Goal: Find contact information: Find contact information

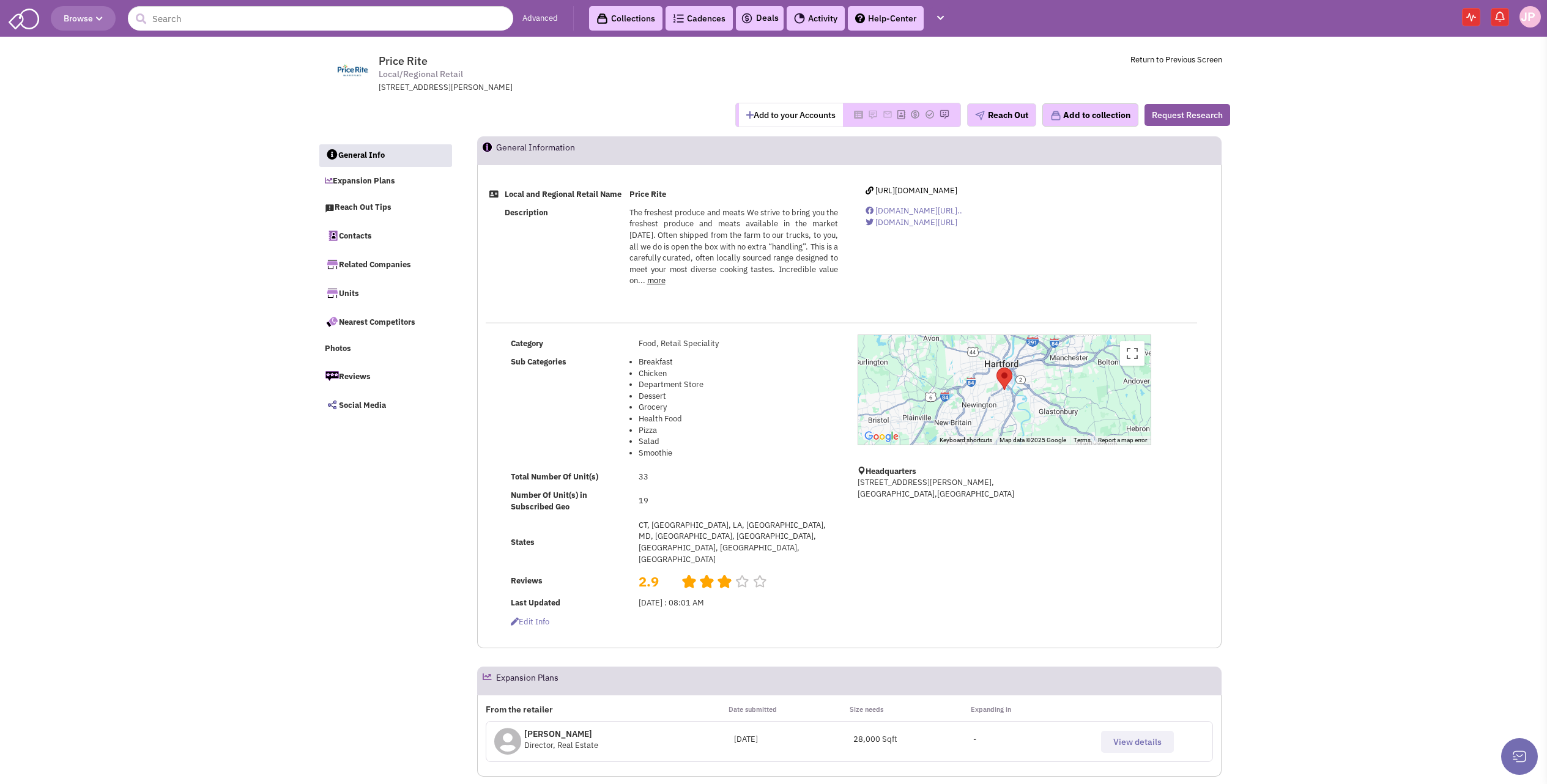
select select
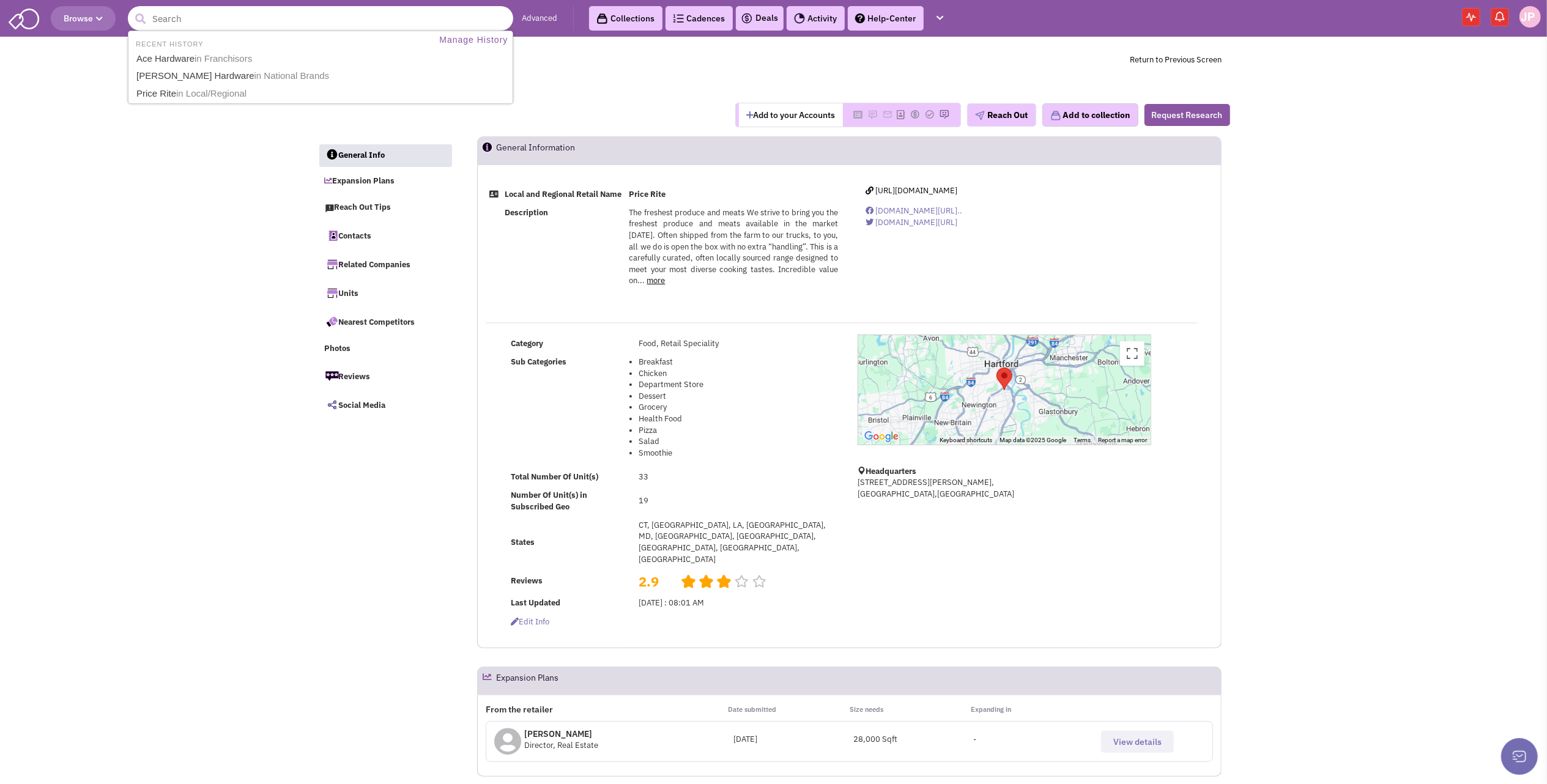
click at [218, 25] on input "text" at bounding box center [320, 18] width 386 height 25
click at [196, 56] on span "in Franchisors" at bounding box center [223, 58] width 57 height 11
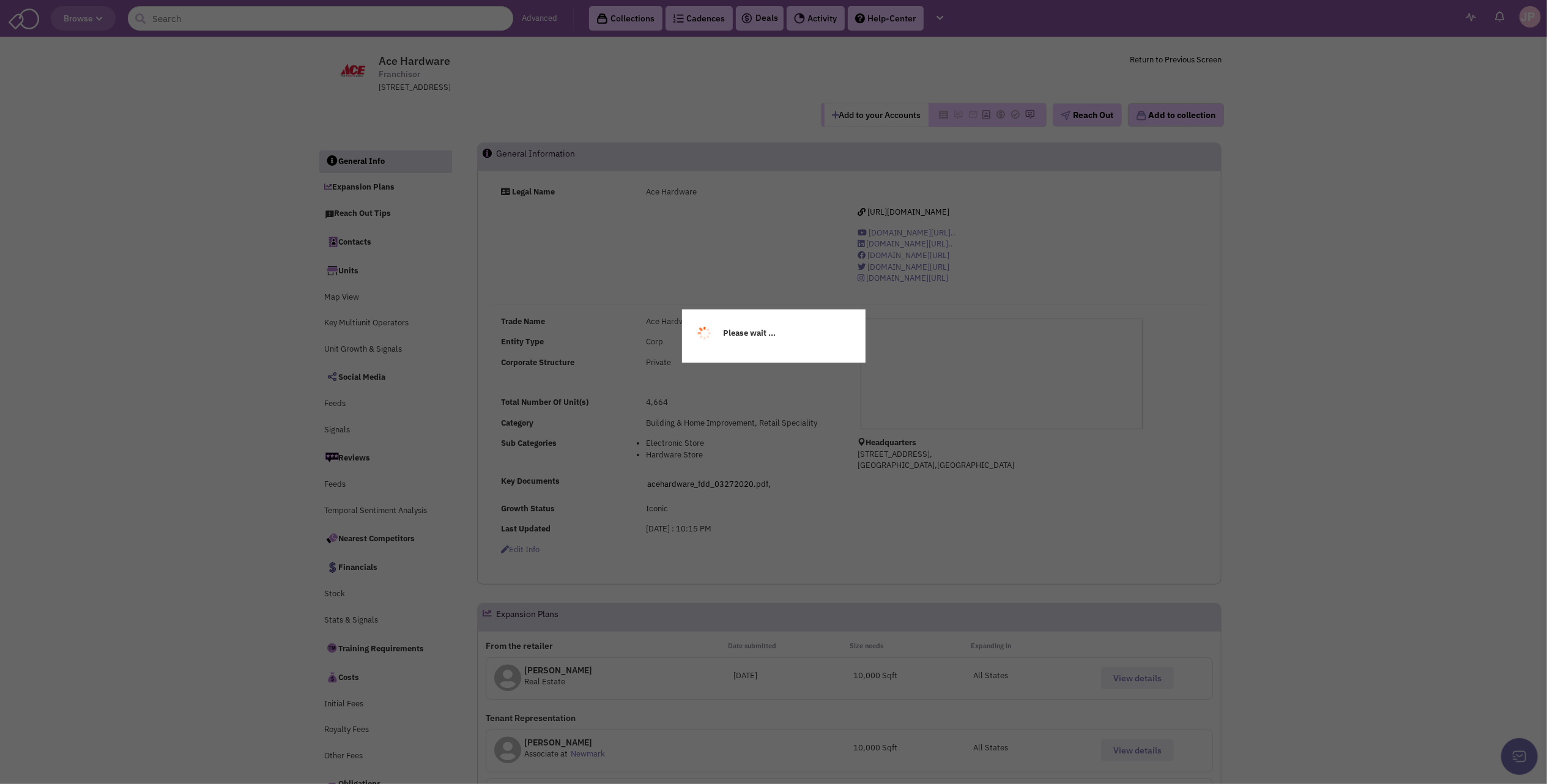
select select
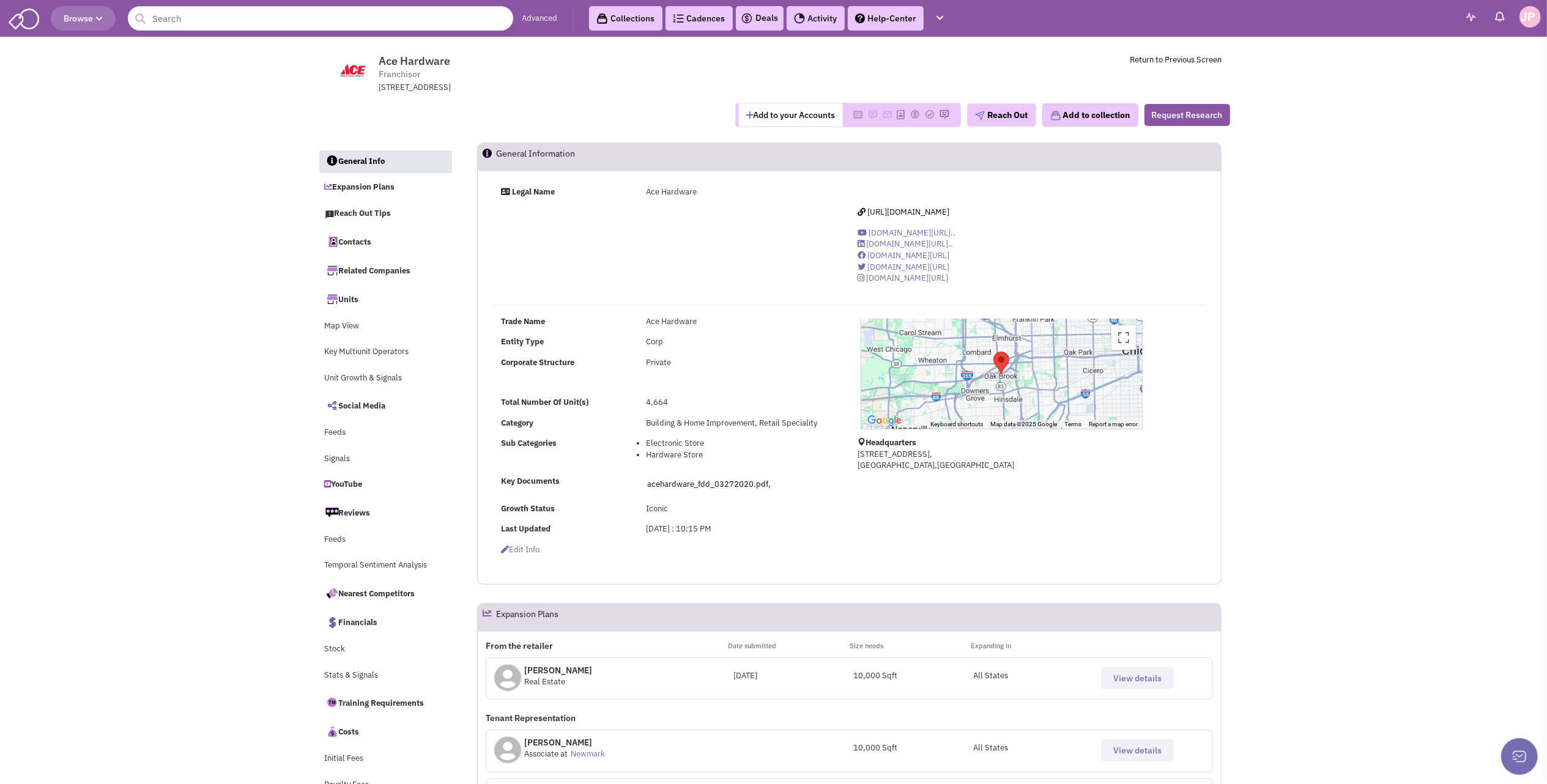
click at [1150, 678] on span "View details" at bounding box center [1137, 678] width 48 height 11
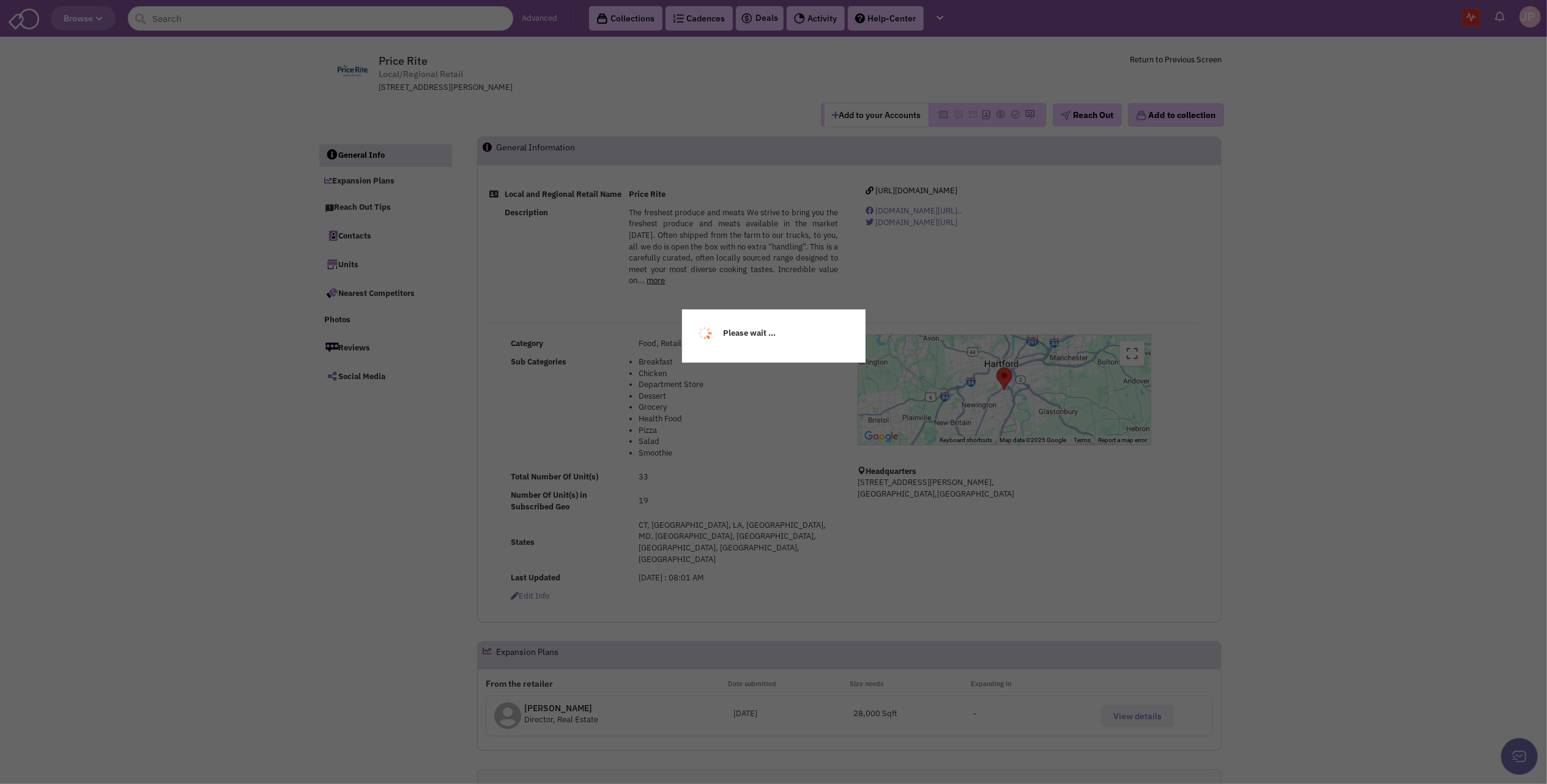
select select
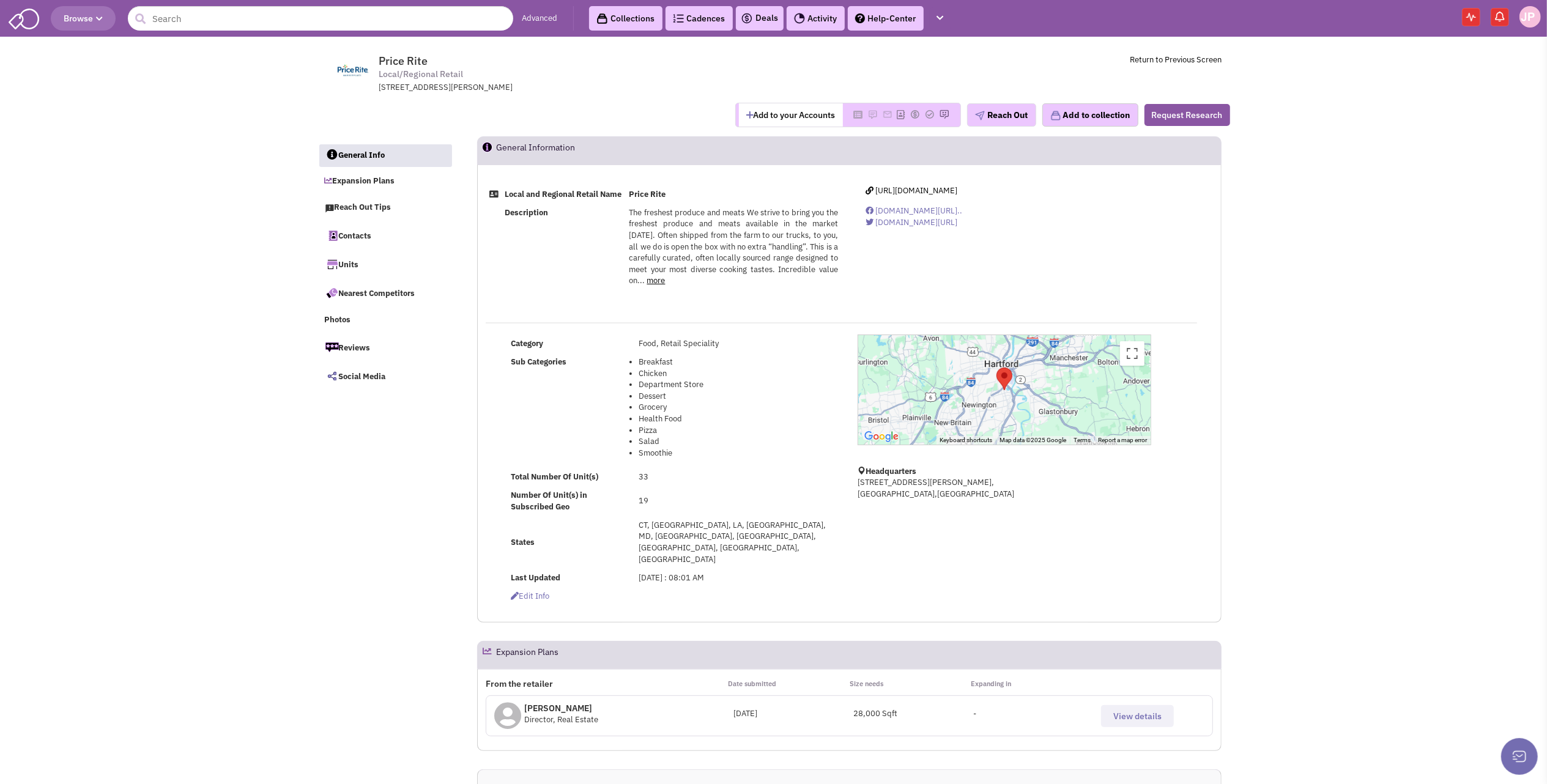
select select
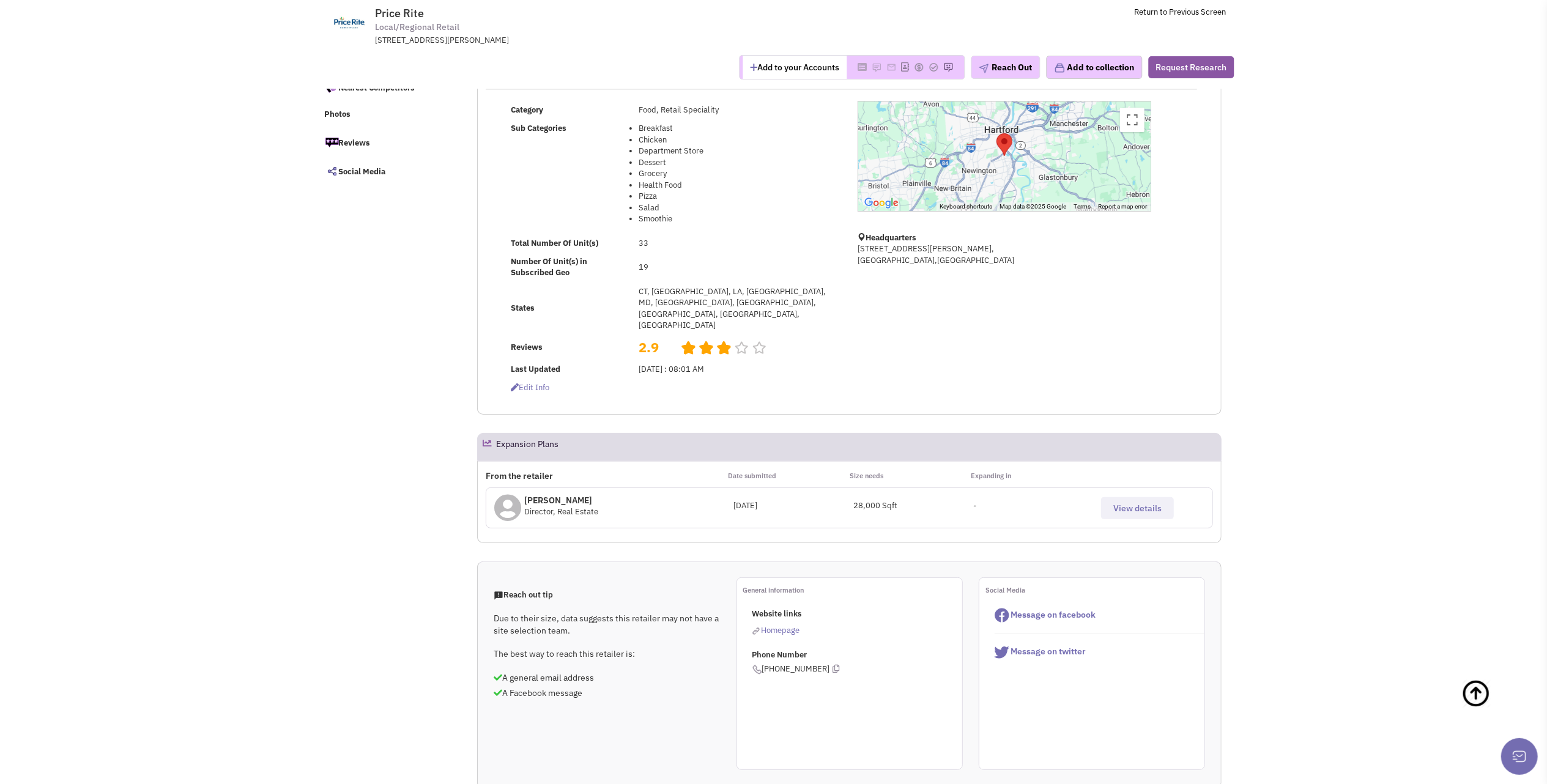
scroll to position [130, 0]
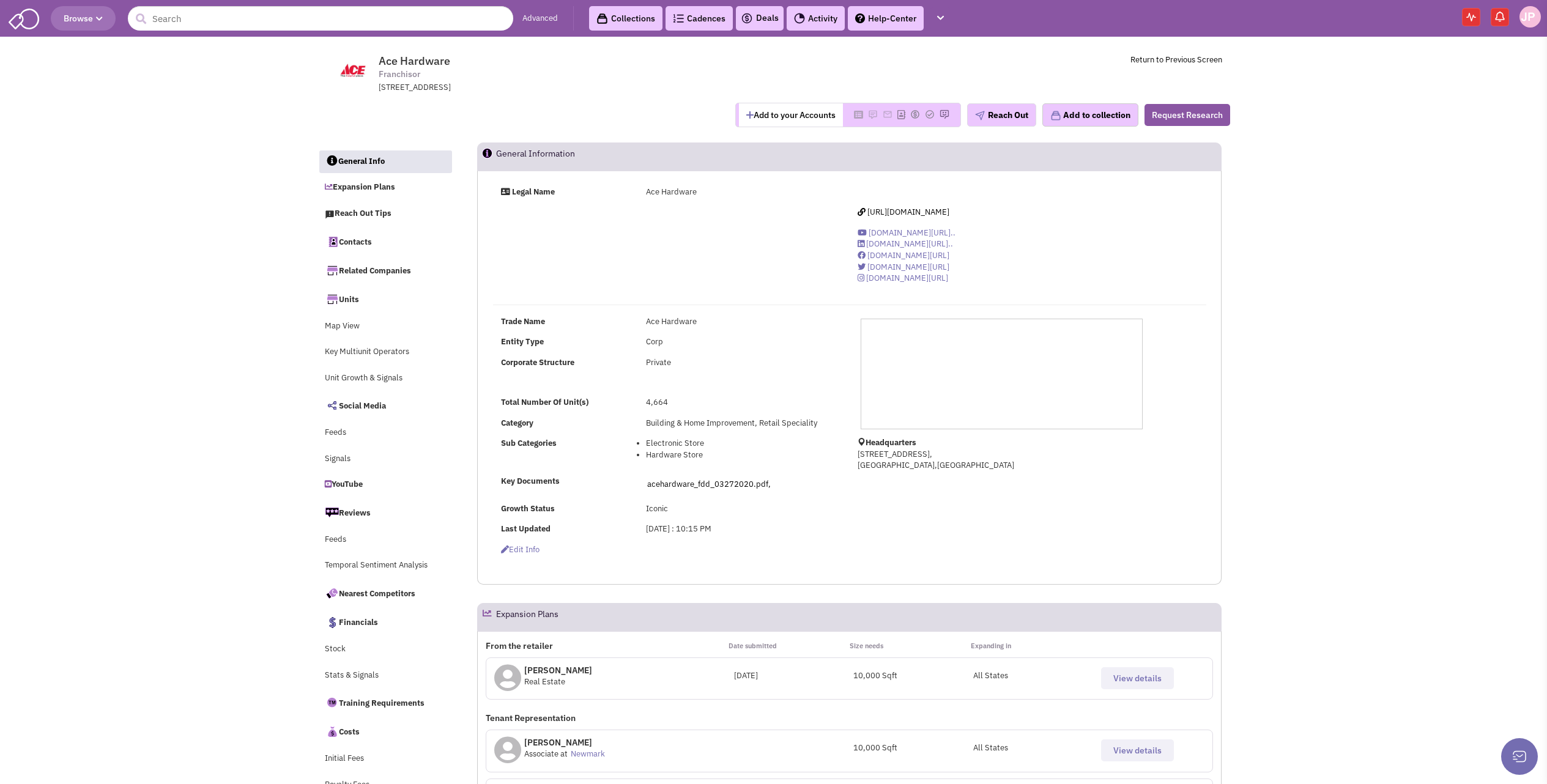
select select
click at [1150, 677] on span "View details" at bounding box center [1137, 678] width 48 height 11
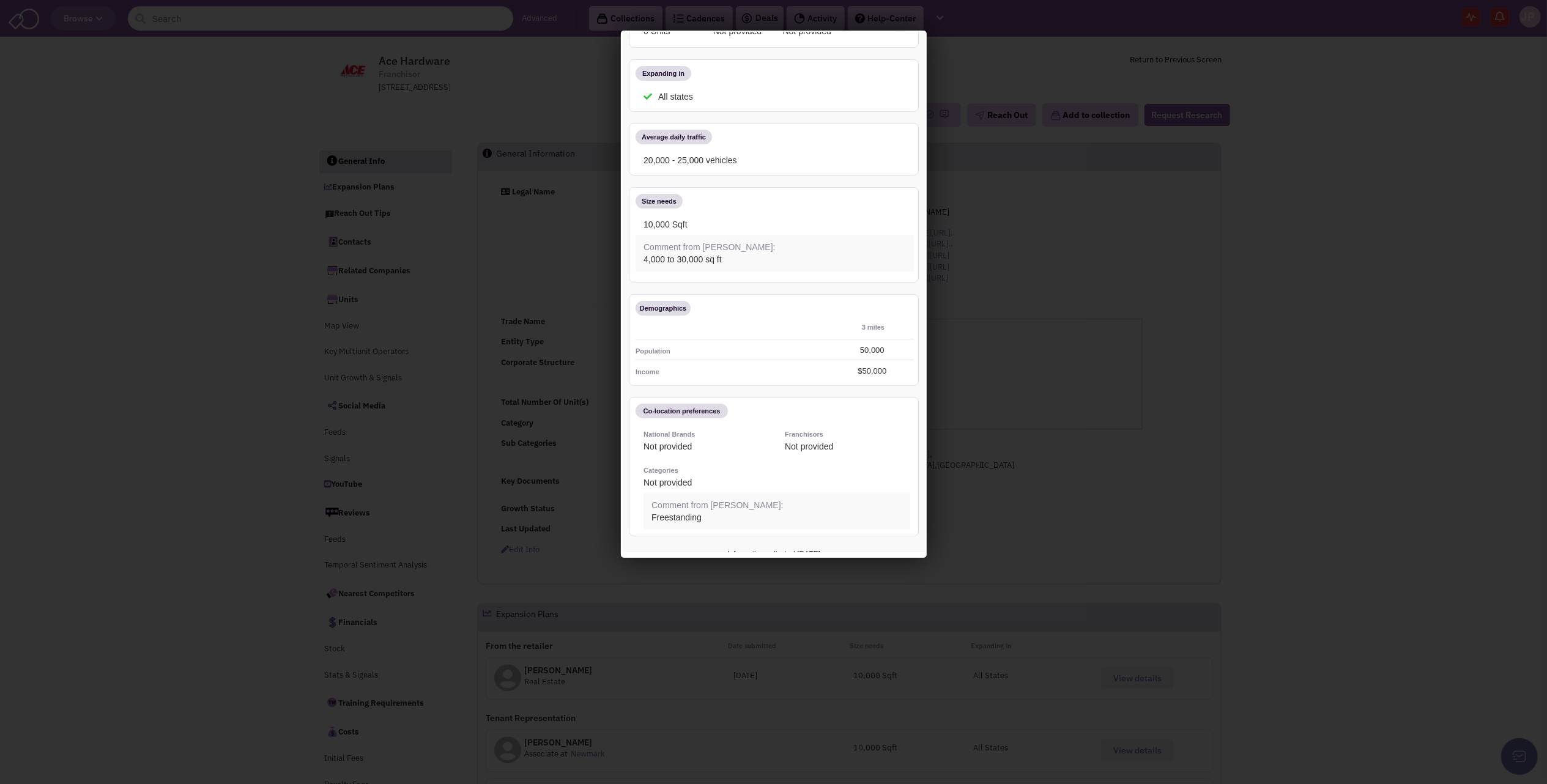
scroll to position [157, 0]
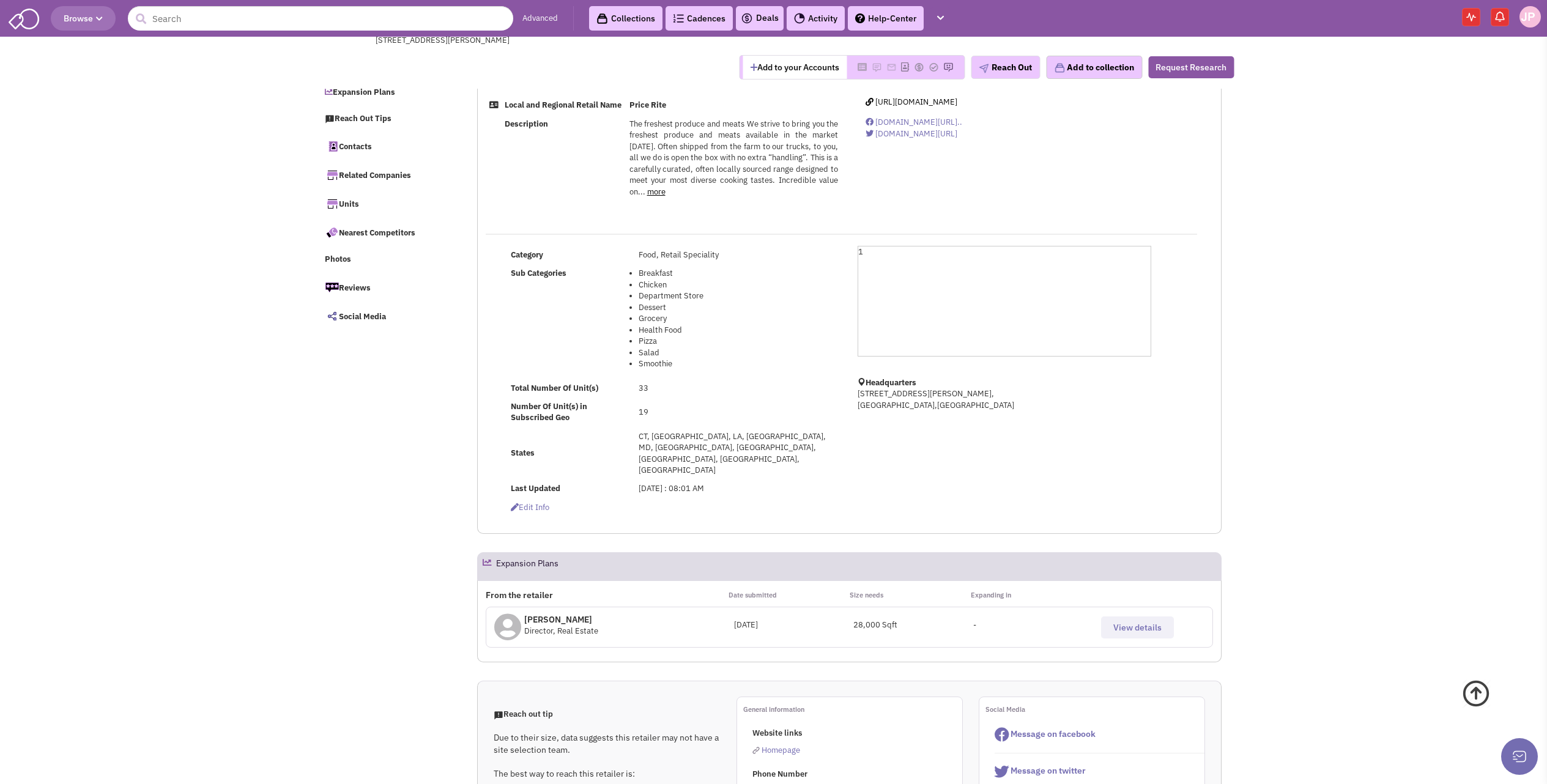
select select
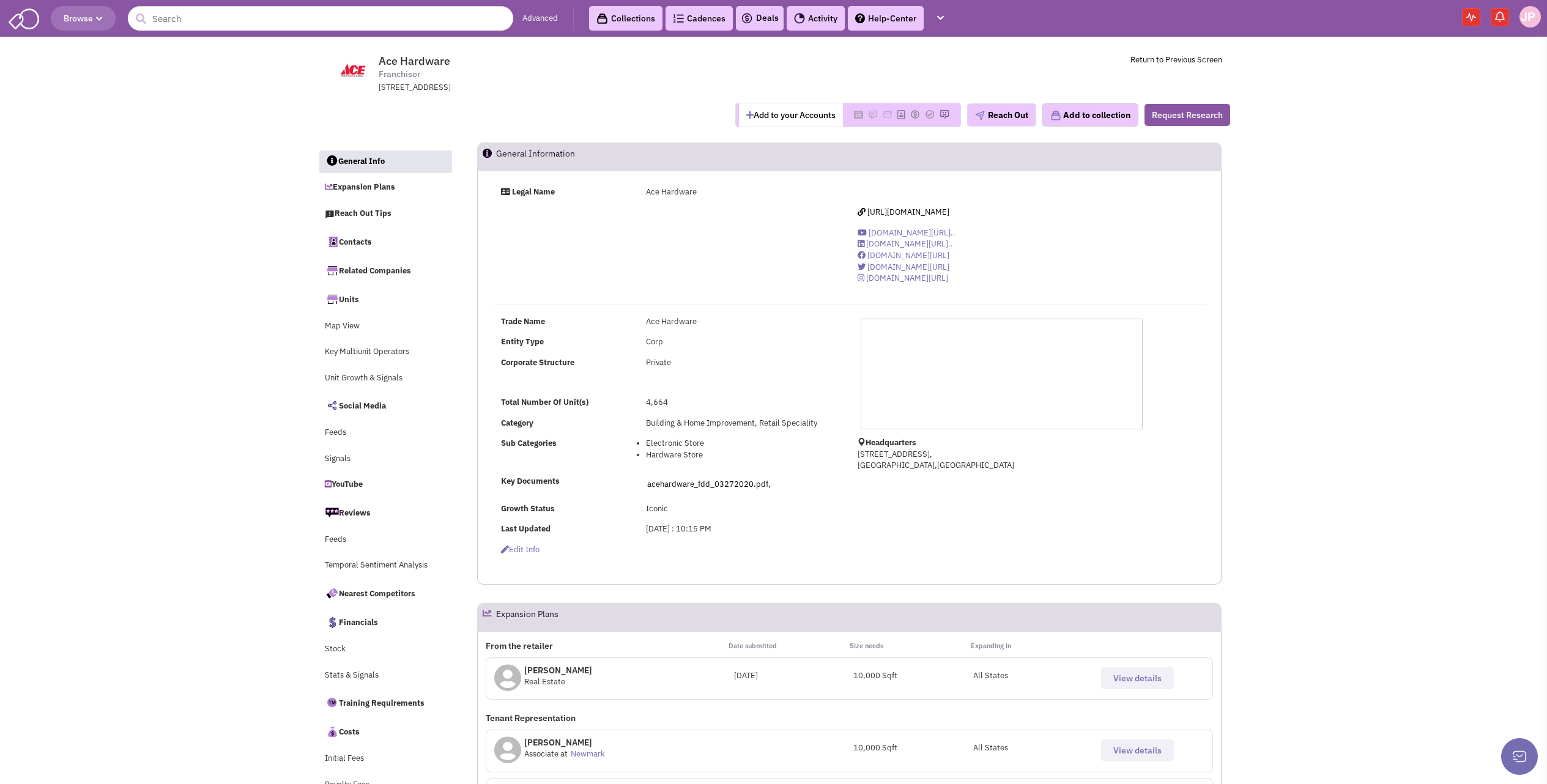
select select
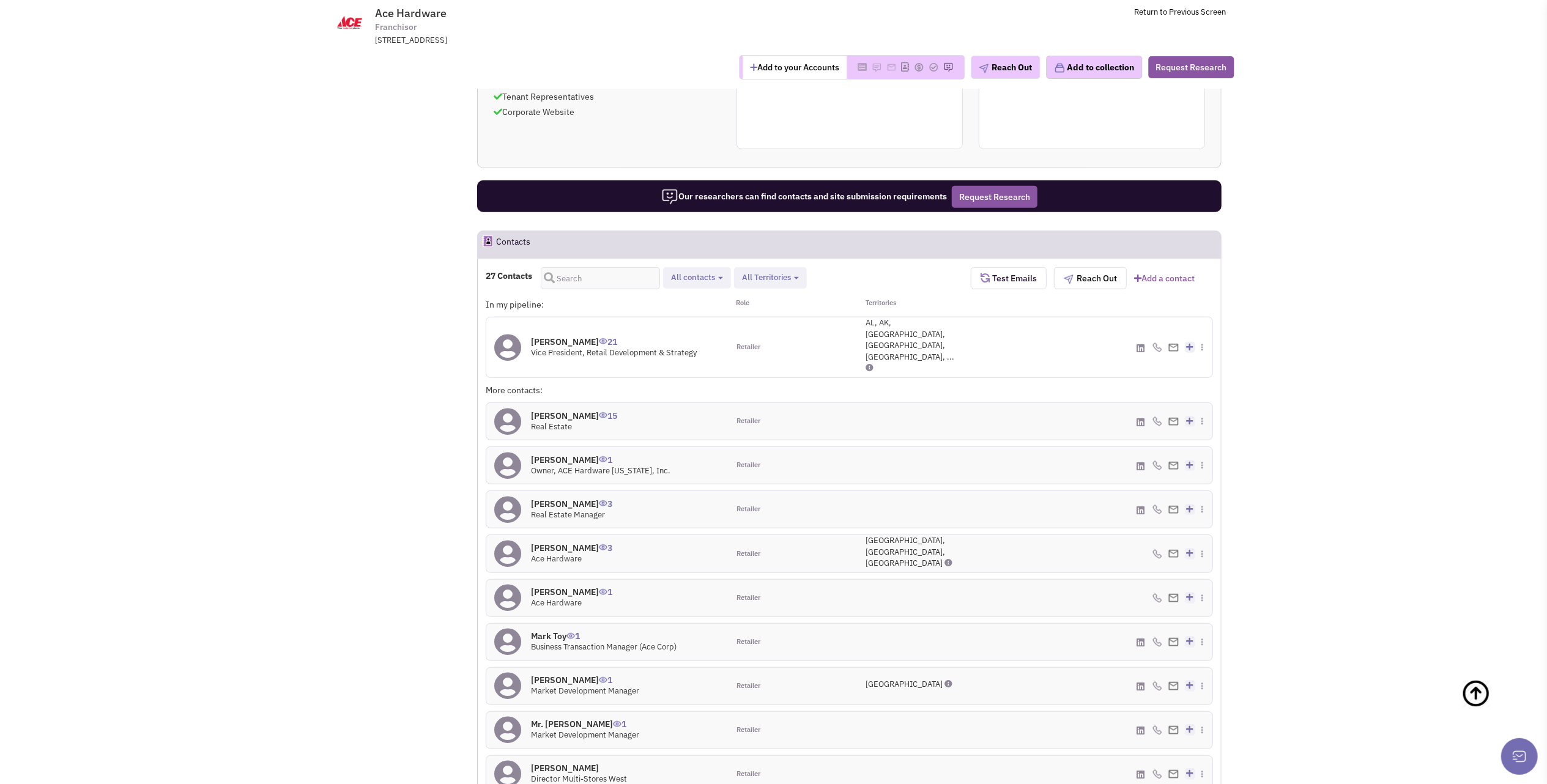
scroll to position [979, 0]
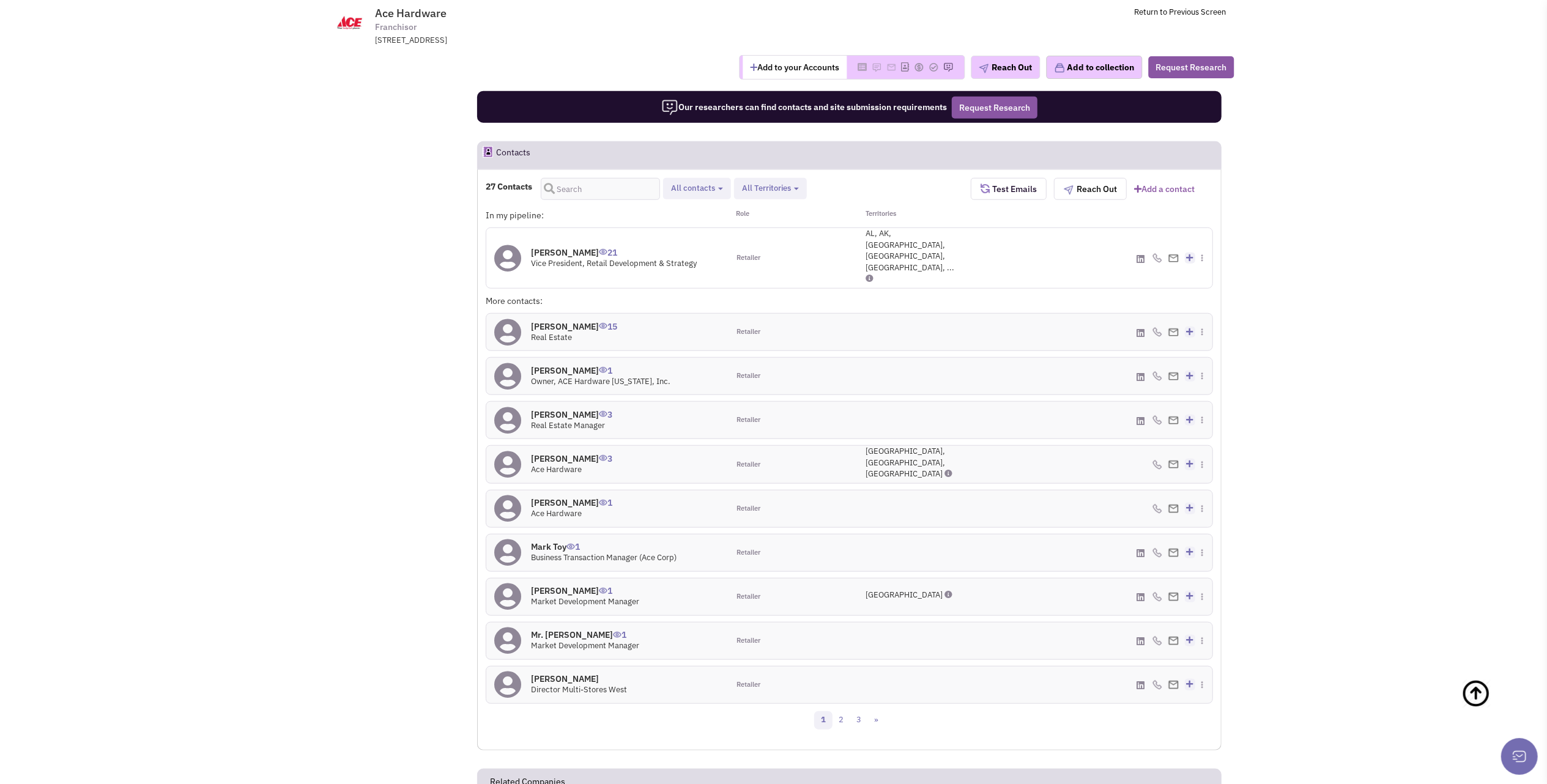
click at [556, 409] on h4 "Hilary Murray 3" at bounding box center [571, 414] width 81 height 11
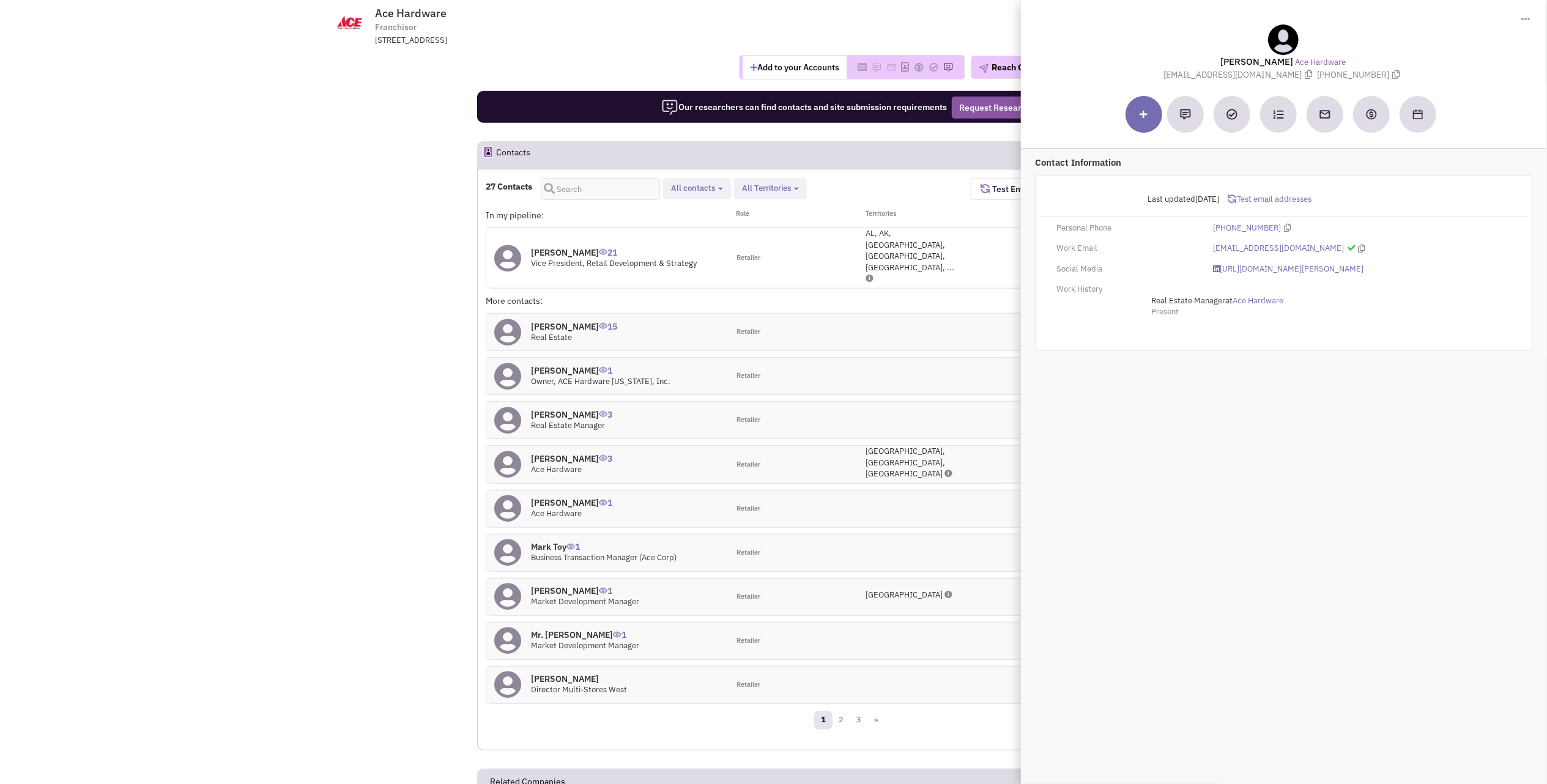
click at [556, 409] on h4 "Hilary Murray 3" at bounding box center [571, 414] width 81 height 11
click at [568, 498] on h4 "LaRoe, Chris 1" at bounding box center [571, 502] width 81 height 11
click at [837, 711] on link "2" at bounding box center [841, 720] width 18 height 18
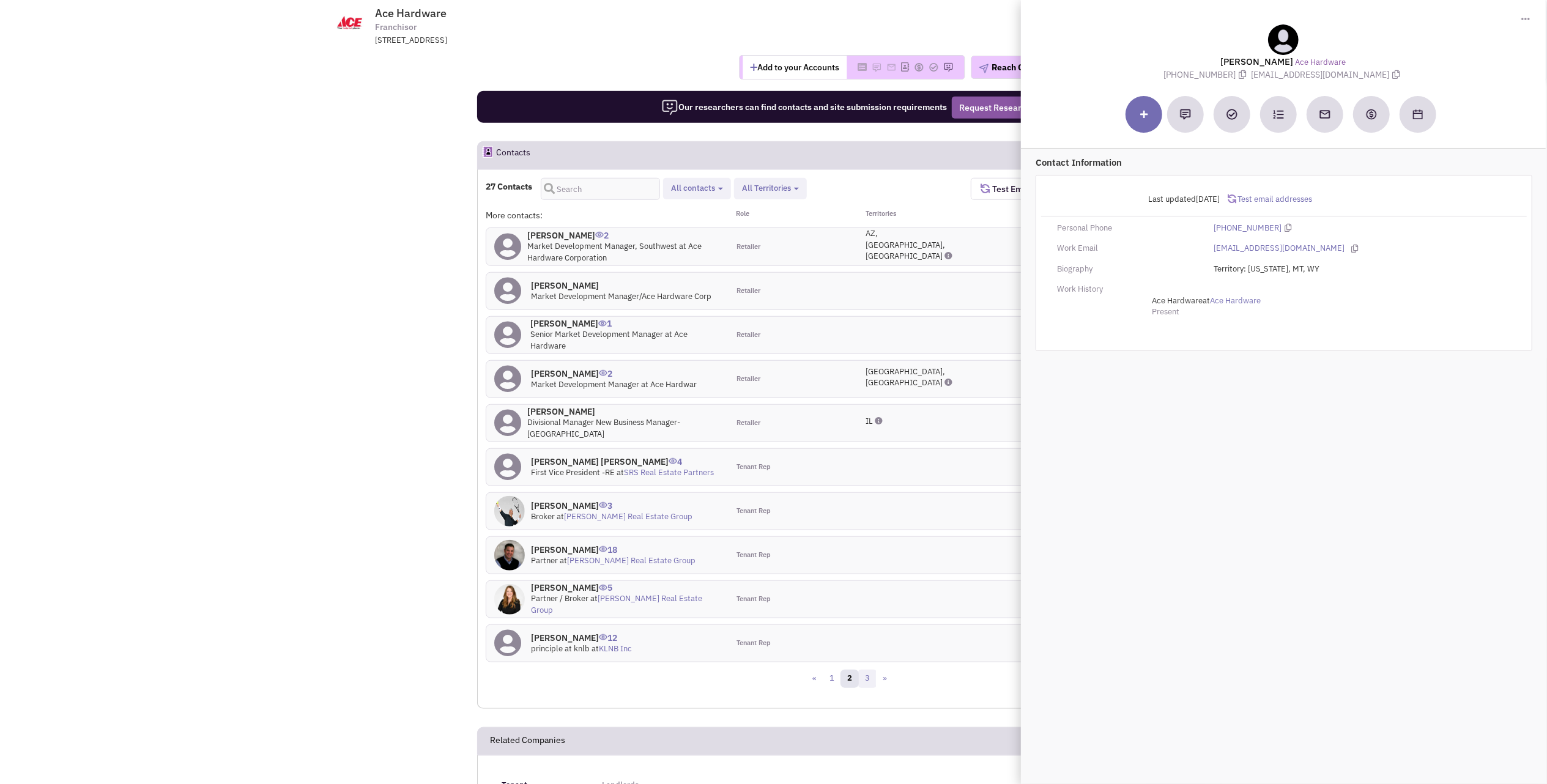
click at [868, 682] on link "3" at bounding box center [868, 678] width 18 height 18
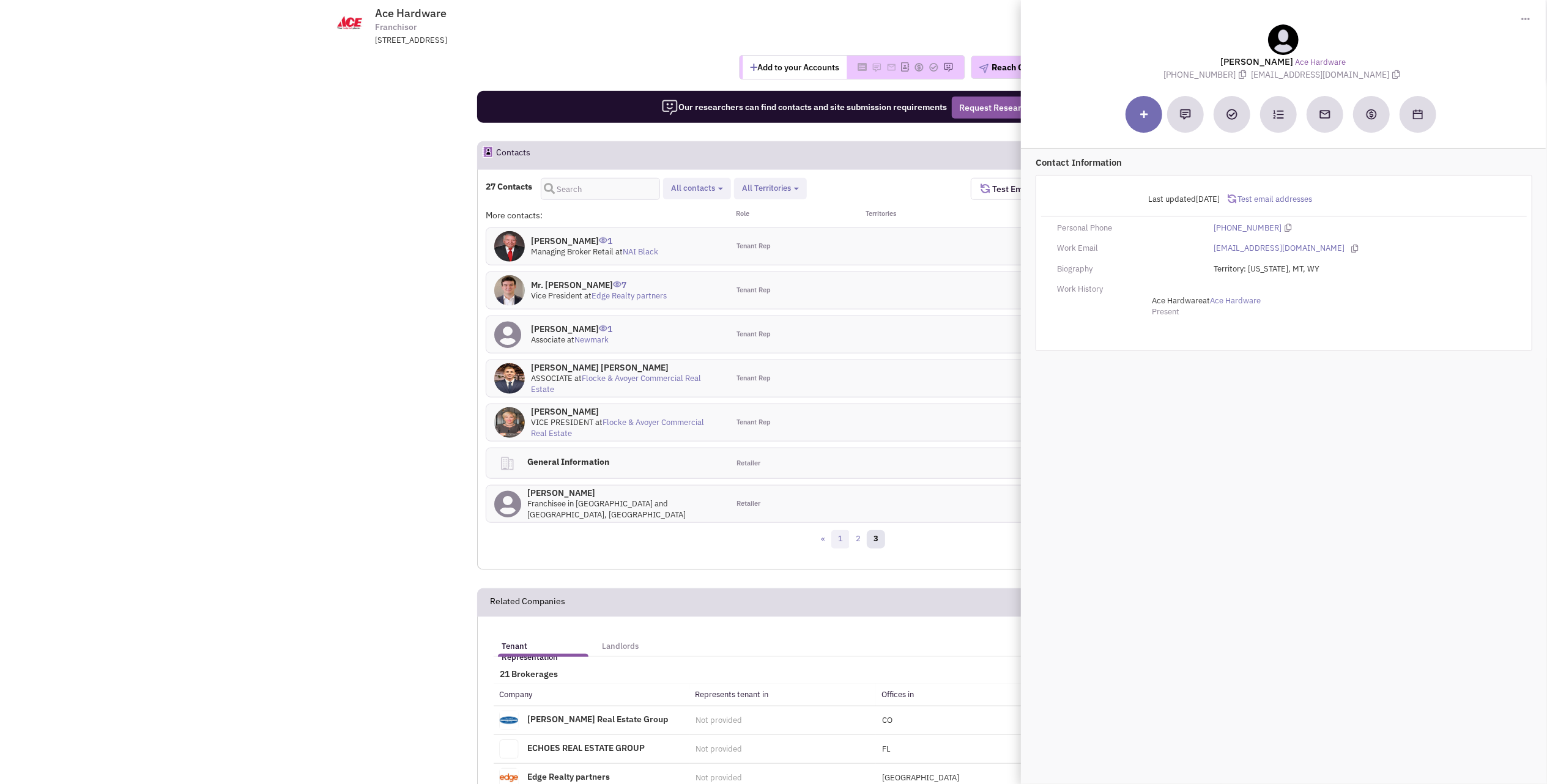
click at [840, 543] on link "1" at bounding box center [841, 539] width 18 height 18
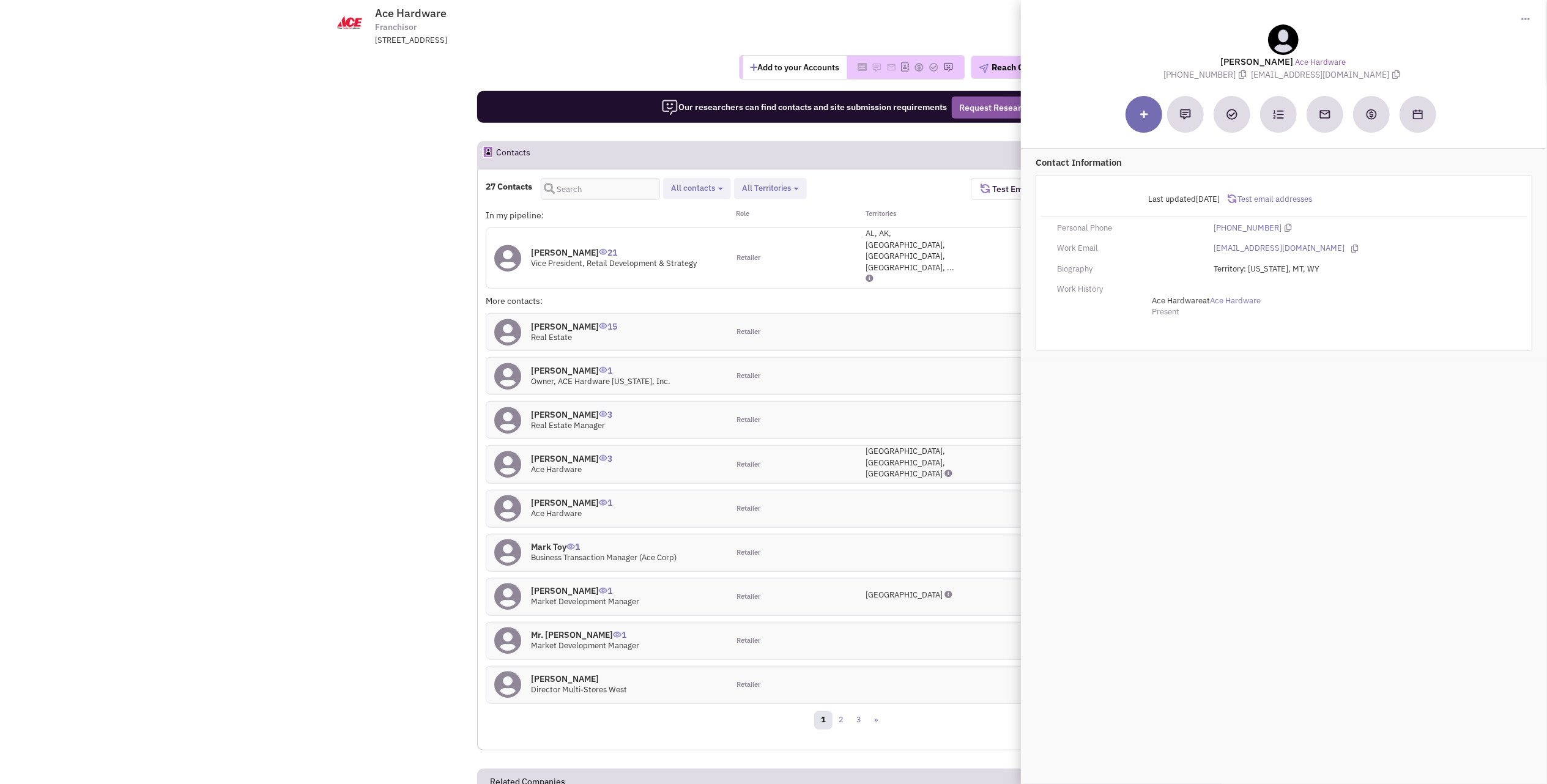
click at [559, 629] on h4 "Mr. Jamie Tucker 1" at bounding box center [585, 634] width 108 height 11
drag, startPoint x: 1302, startPoint y: 246, endPoint x: 1210, endPoint y: 246, distance: 92.0
click at [1210, 246] on div "jtuck@acehardware.com" at bounding box center [1362, 249] width 313 height 11
drag, startPoint x: 1210, startPoint y: 246, endPoint x: 1239, endPoint y: 246, distance: 29.0
copy link "jtuck@acehardware.com"
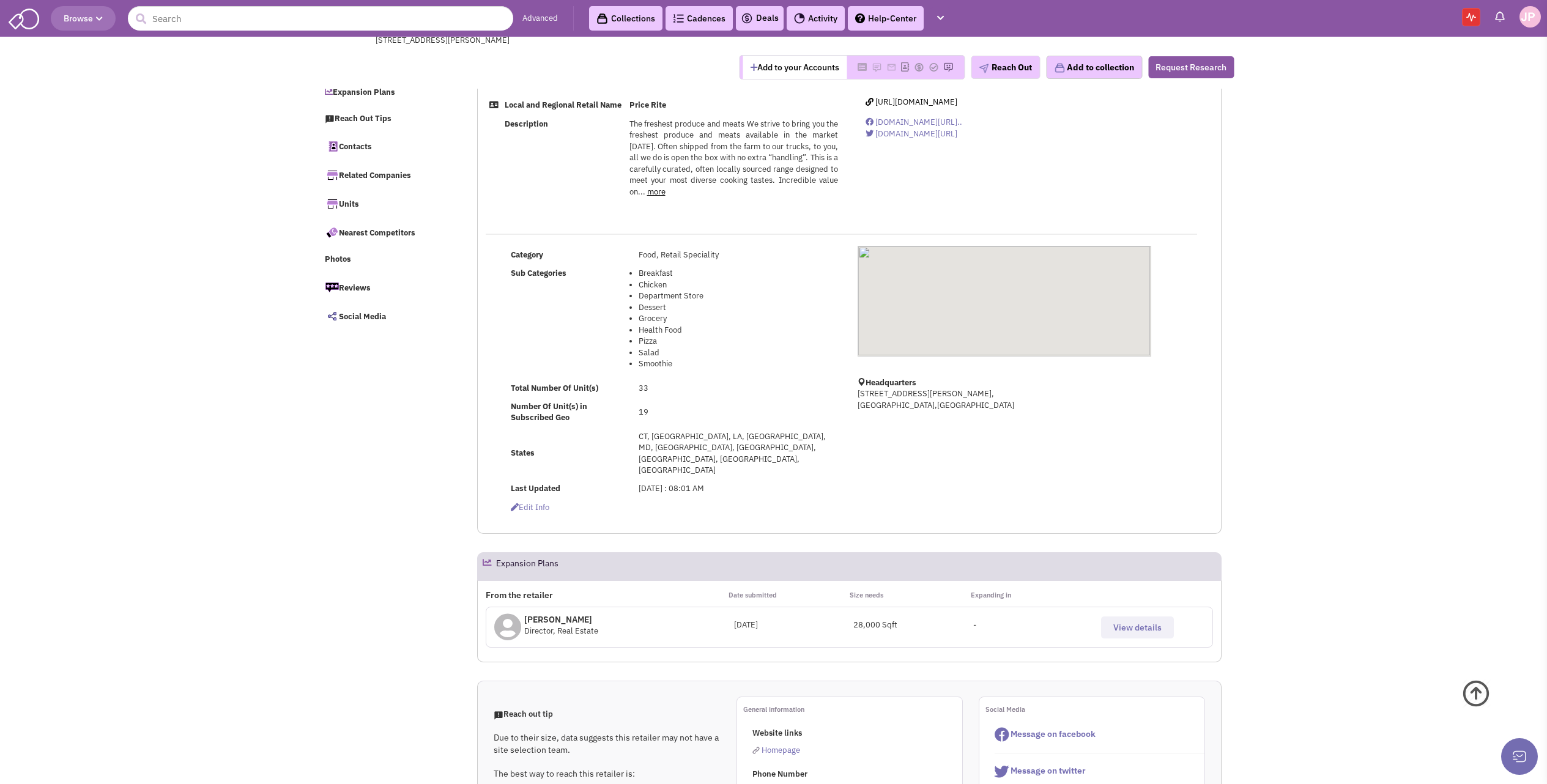
select select
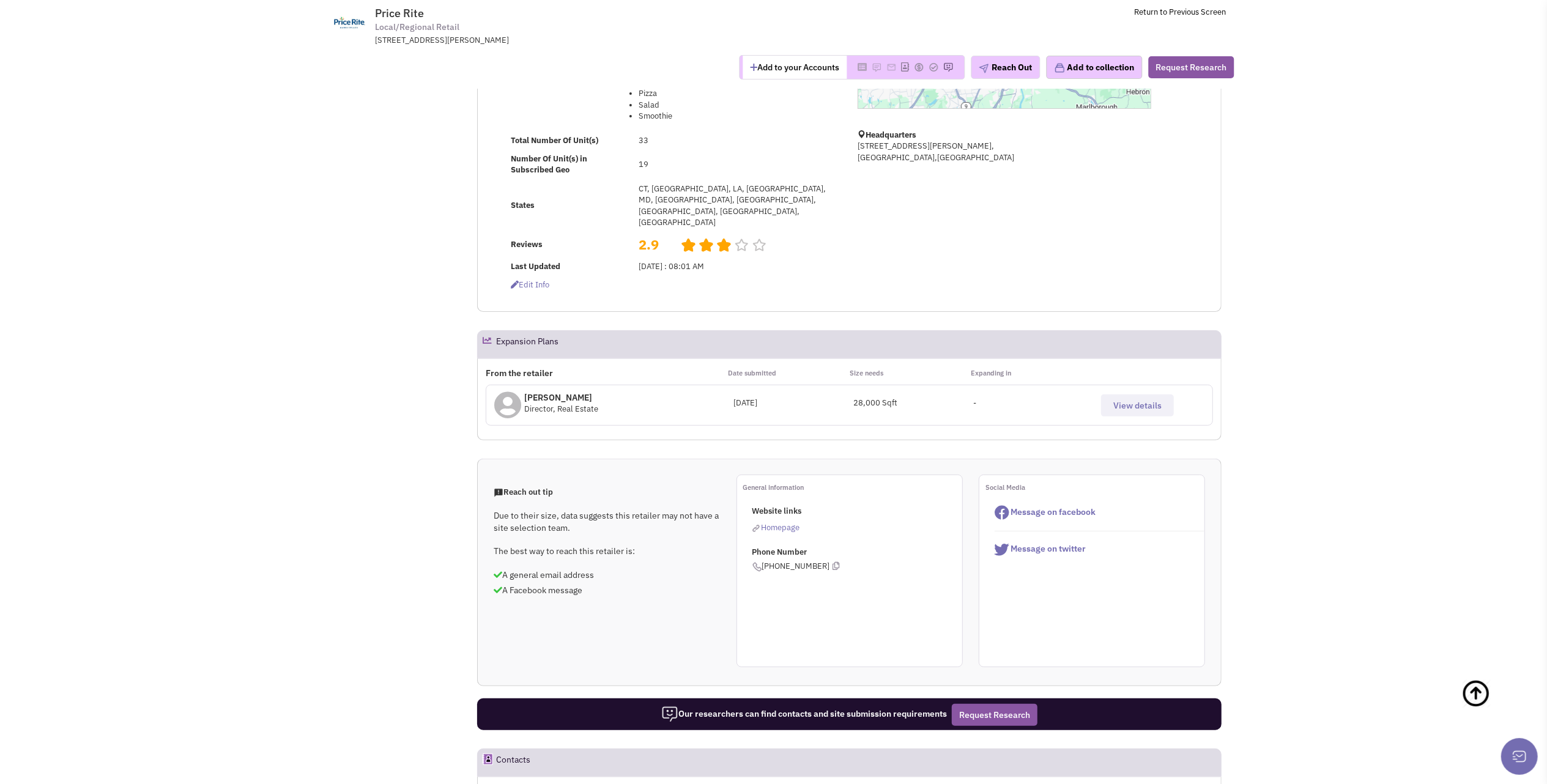
scroll to position [130, 0]
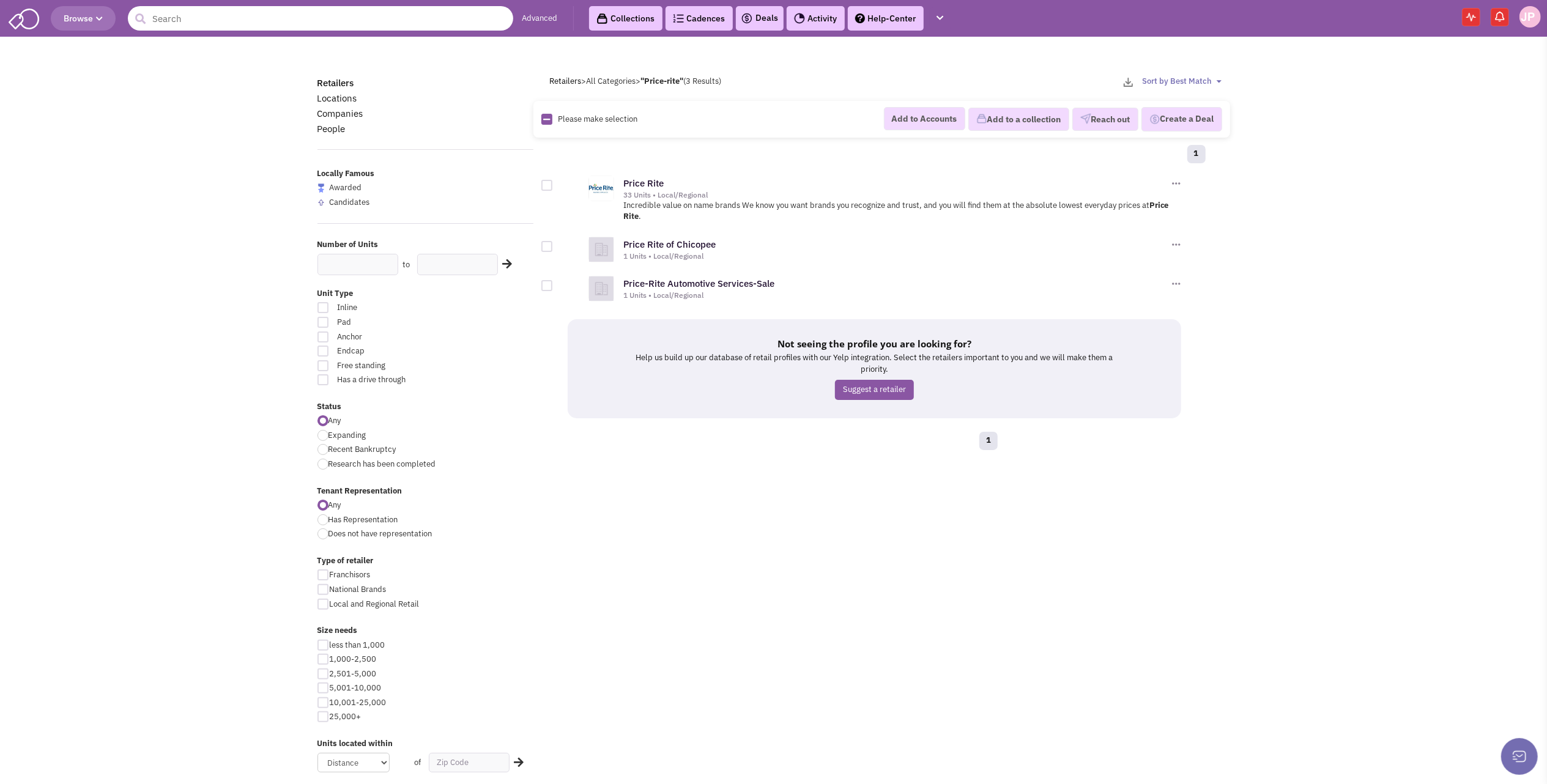
click at [183, 16] on input "text" at bounding box center [320, 18] width 386 height 25
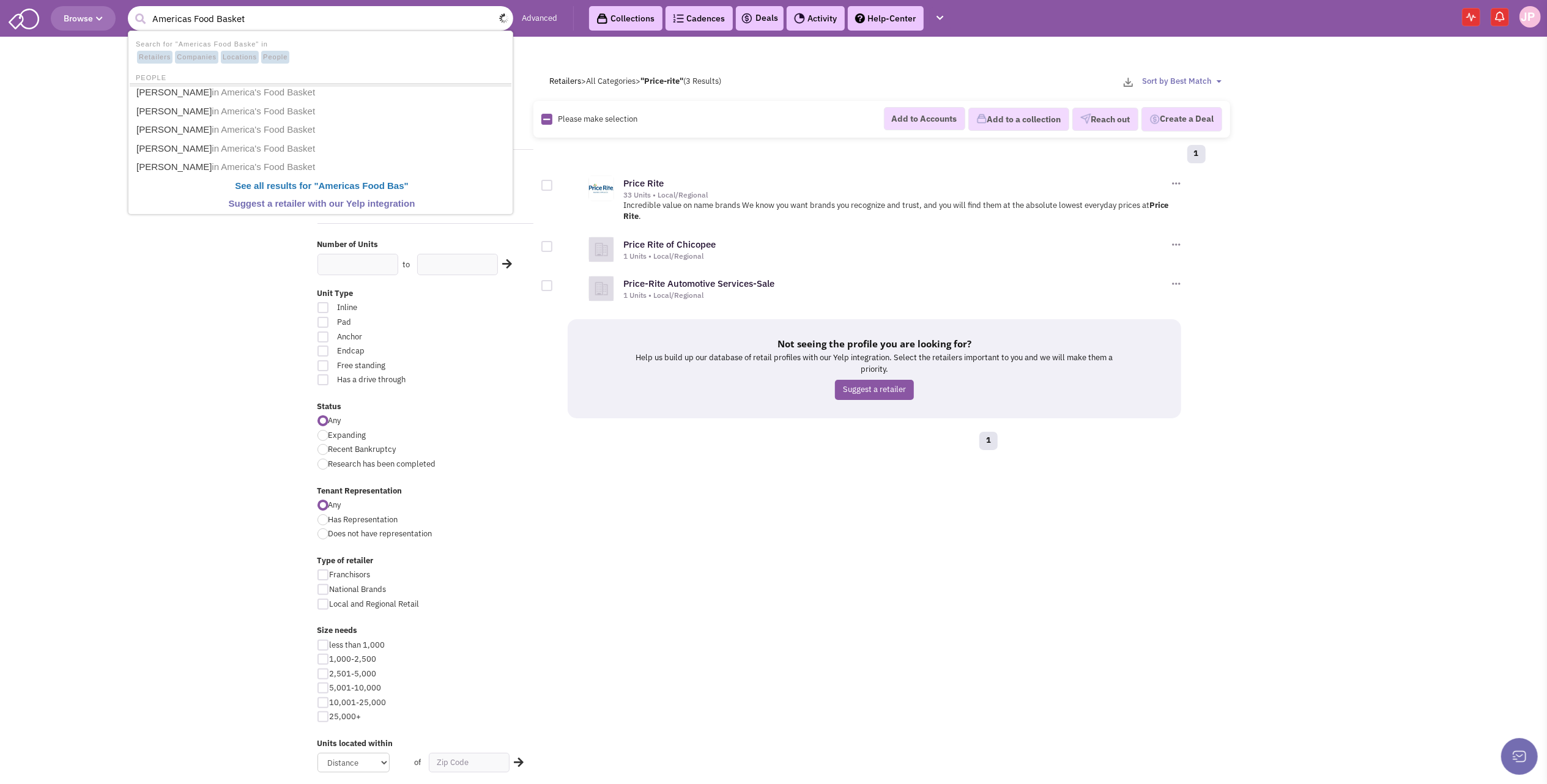
type input "Americas Food Basket"
click at [132, 10] on button "submit" at bounding box center [141, 19] width 18 height 18
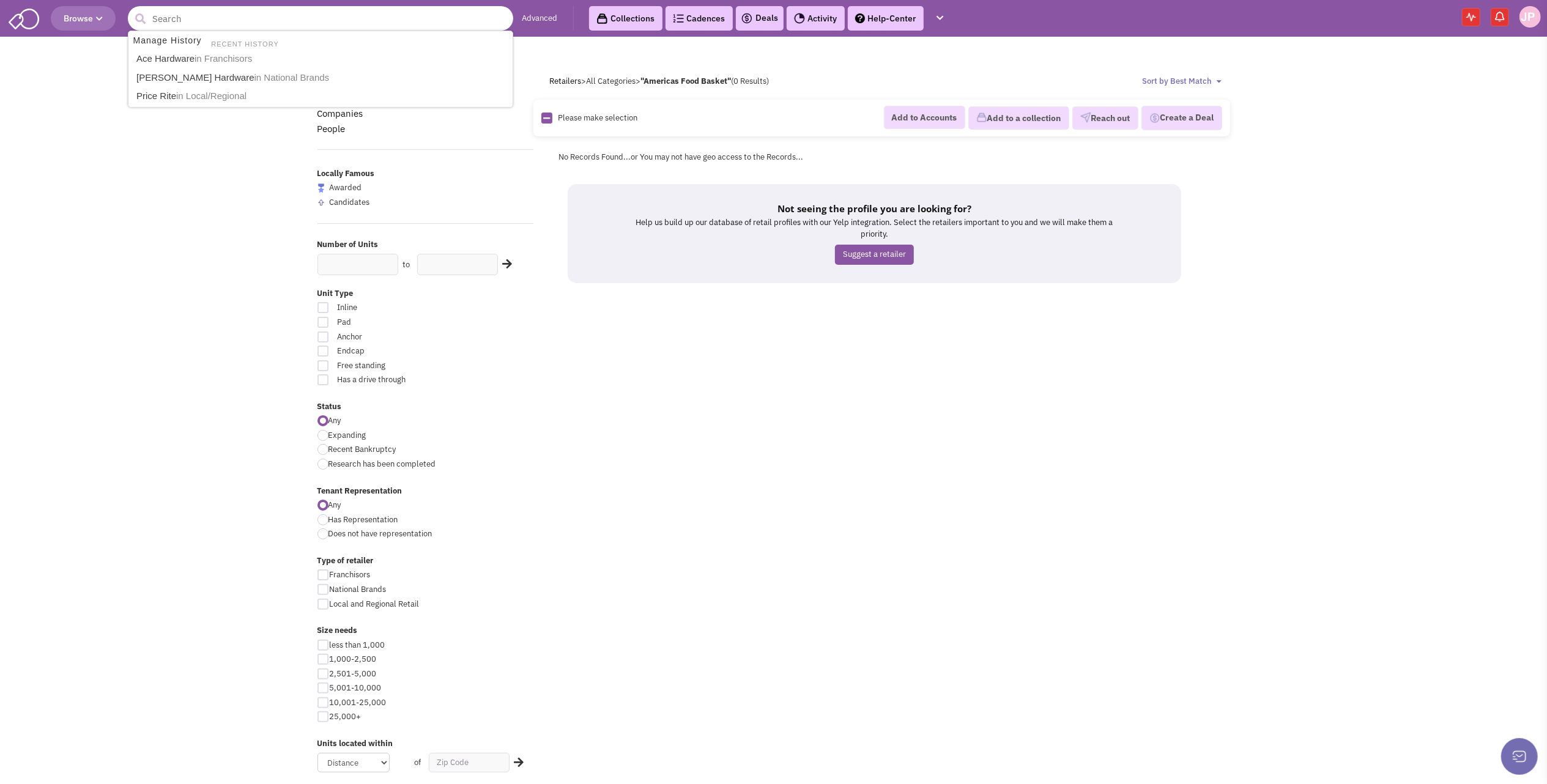
drag, startPoint x: 0, startPoint y: 0, endPoint x: 190, endPoint y: 20, distance: 191.0
click at [189, 18] on input "text" at bounding box center [320, 18] width 386 height 25
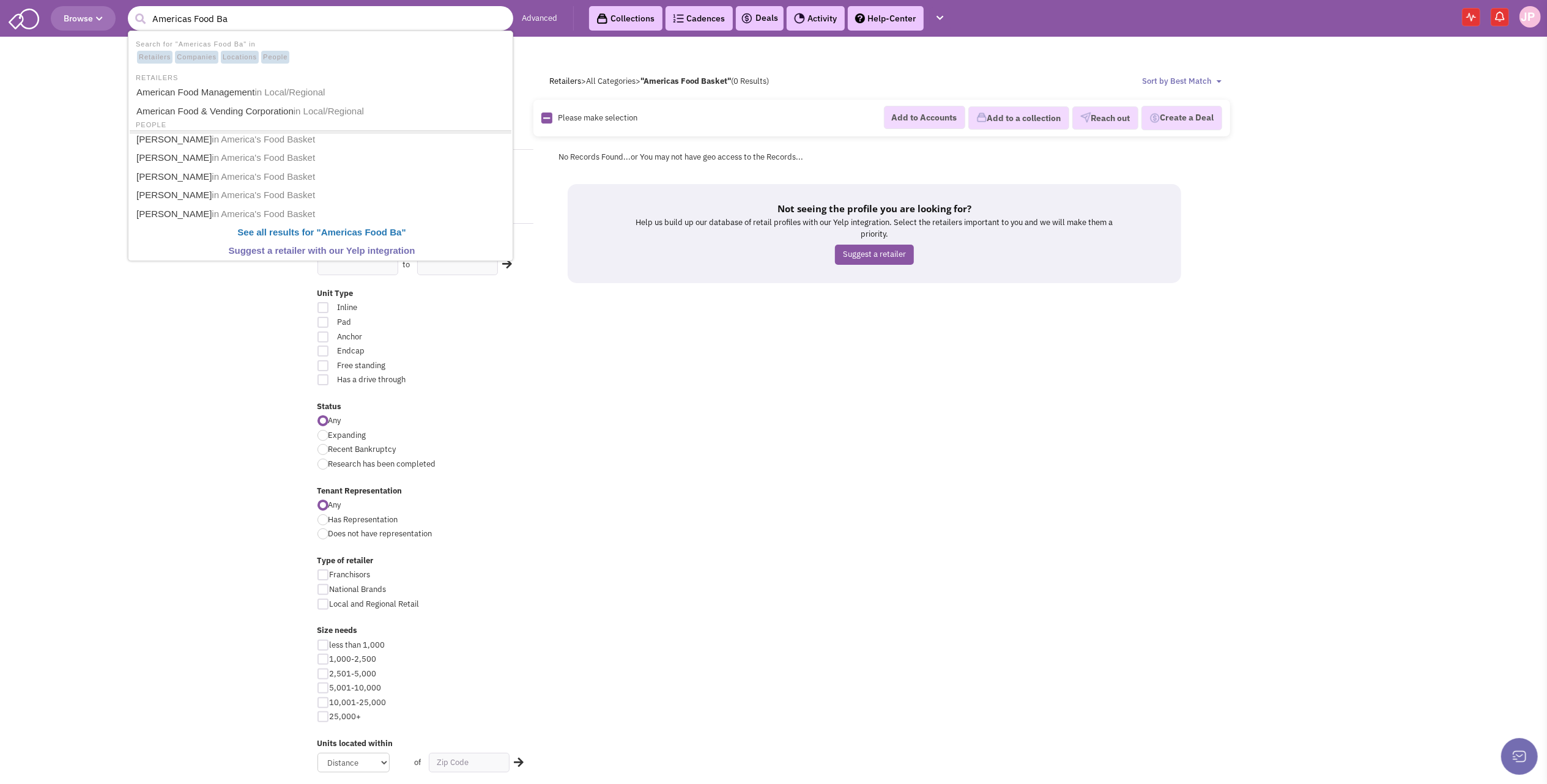
type input "Americas Food Bas"
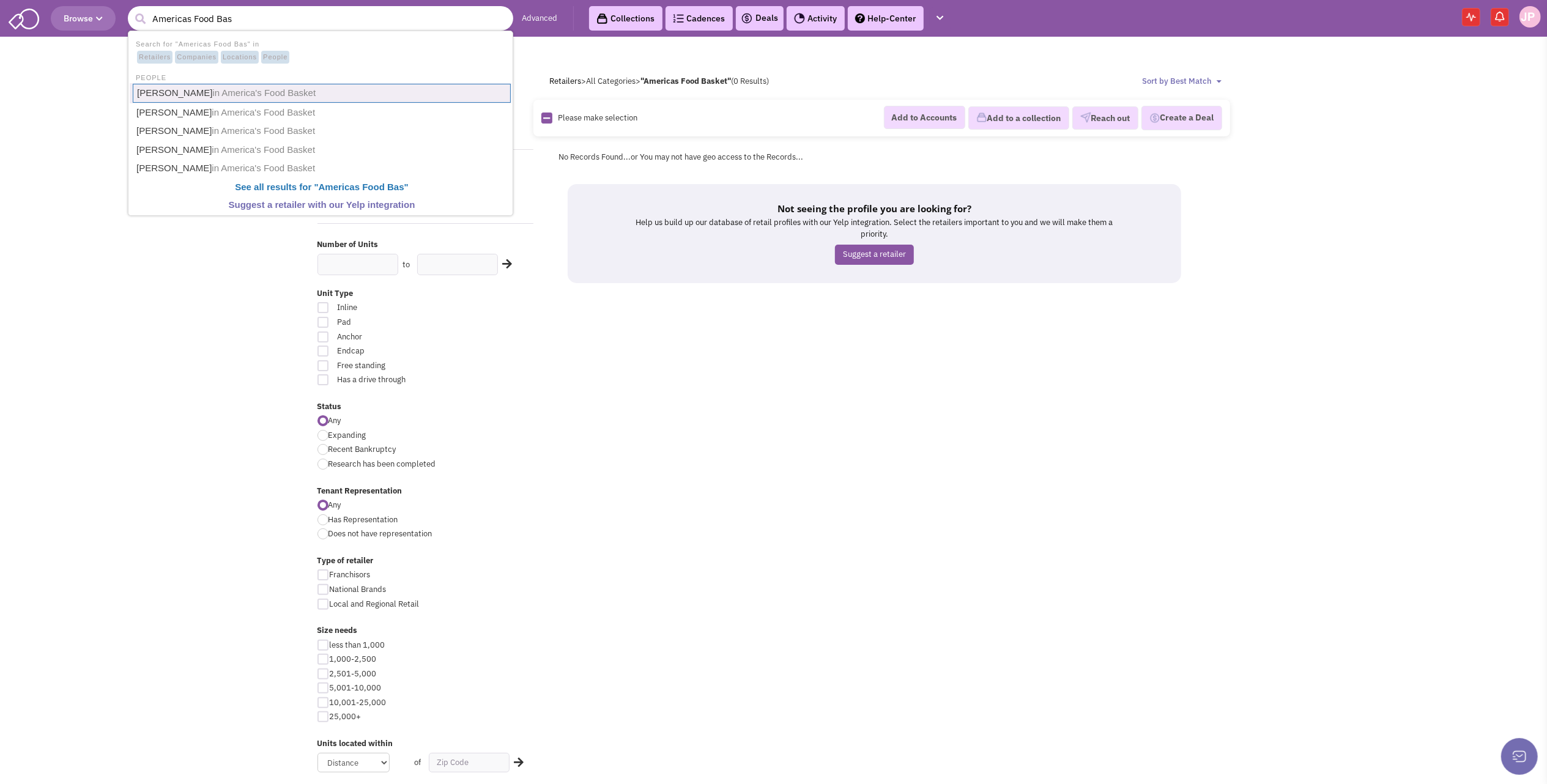
click at [156, 93] on link "EdWin Polanco in America's Food Basket" at bounding box center [322, 92] width 378 height 19
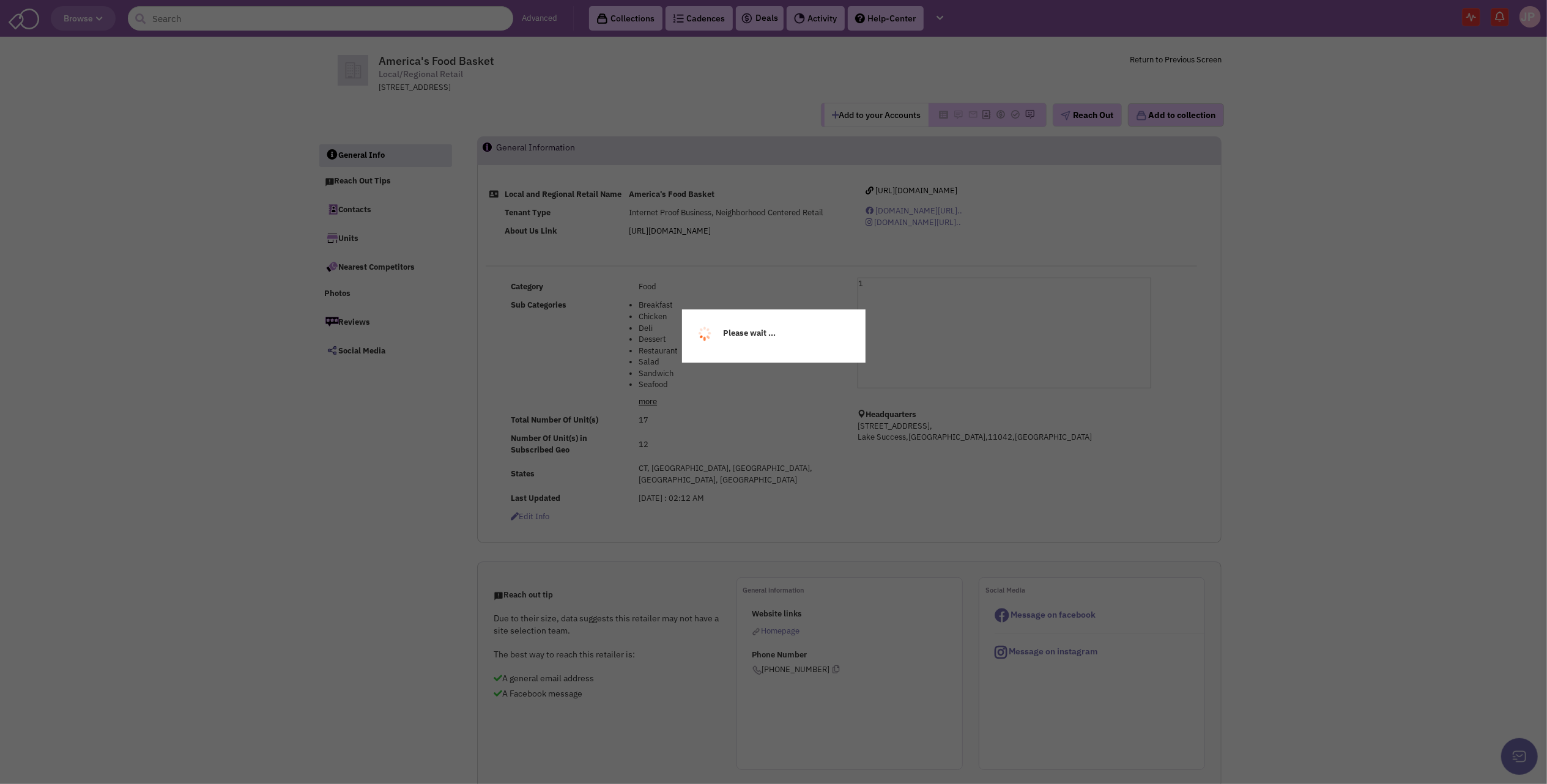
select select
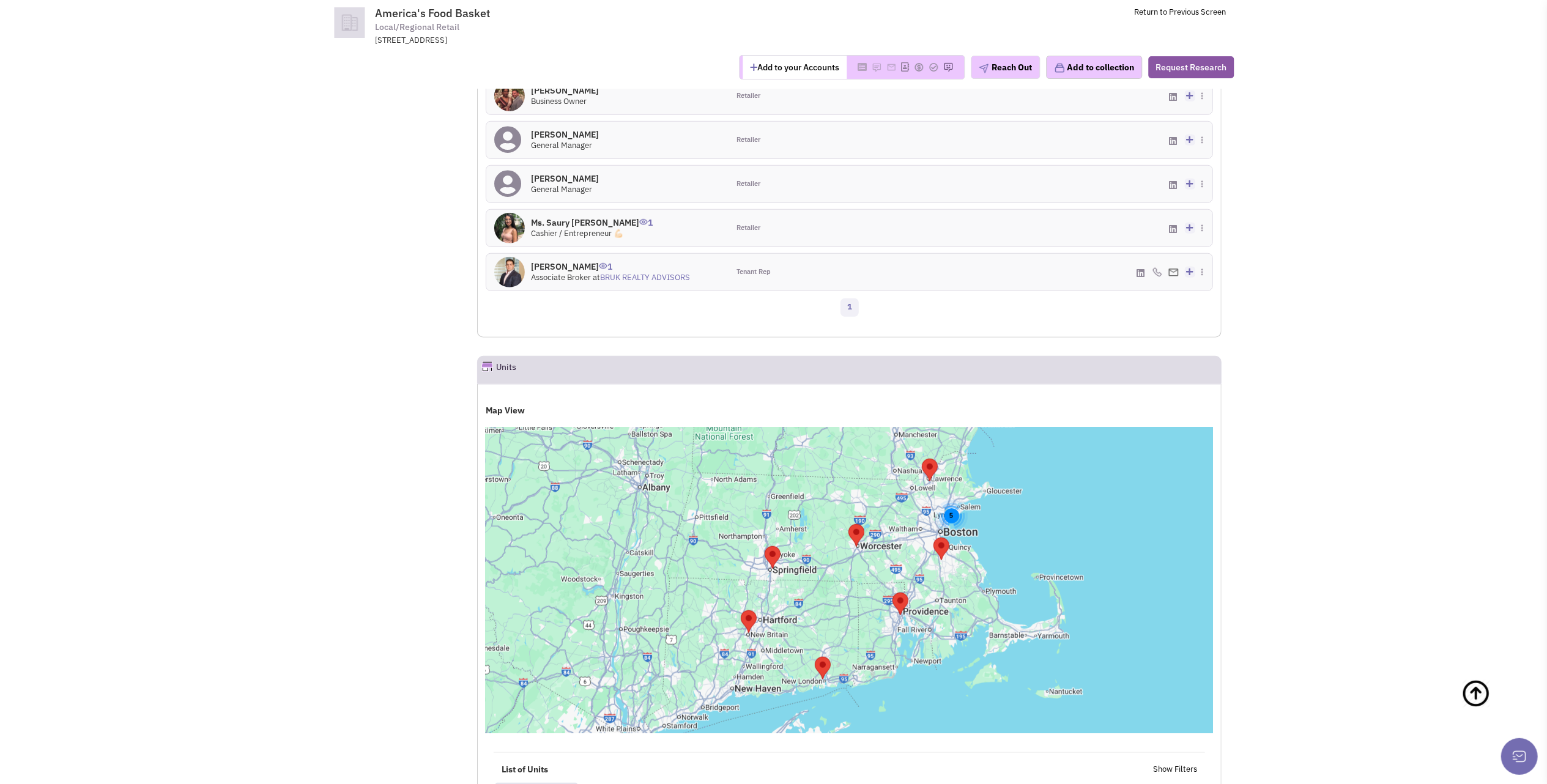
scroll to position [852, 0]
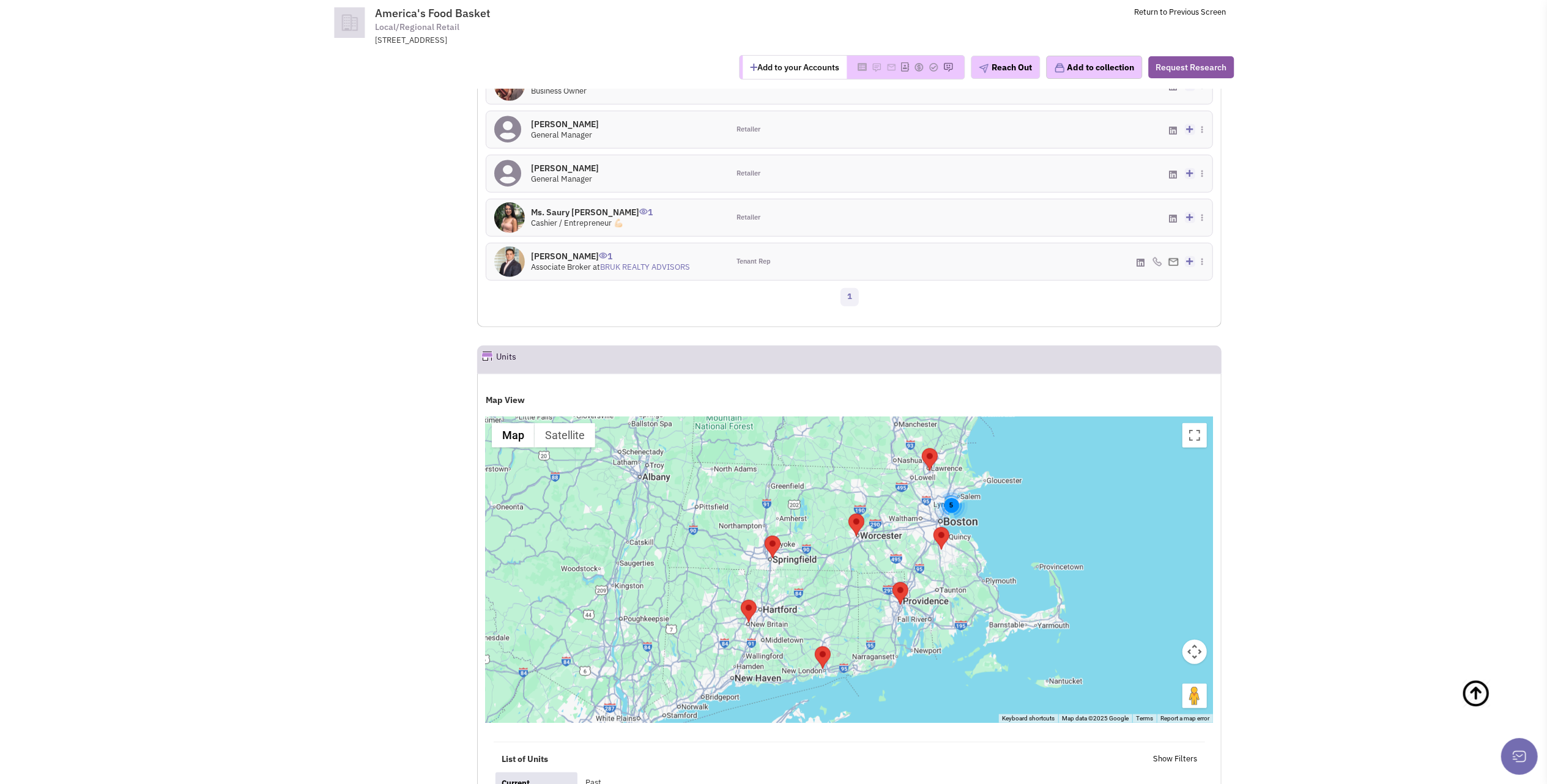
select select
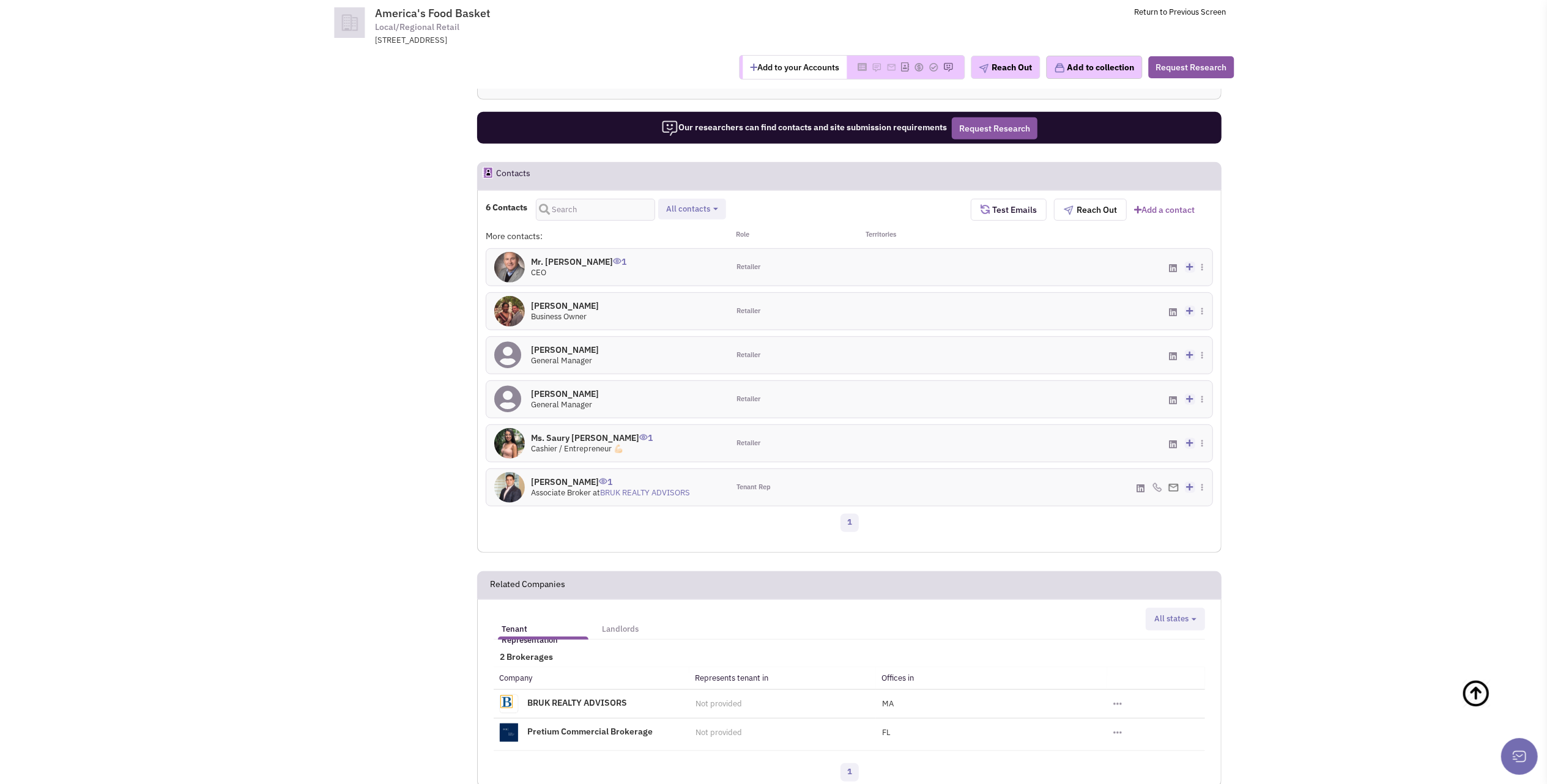
scroll to position [630, 0]
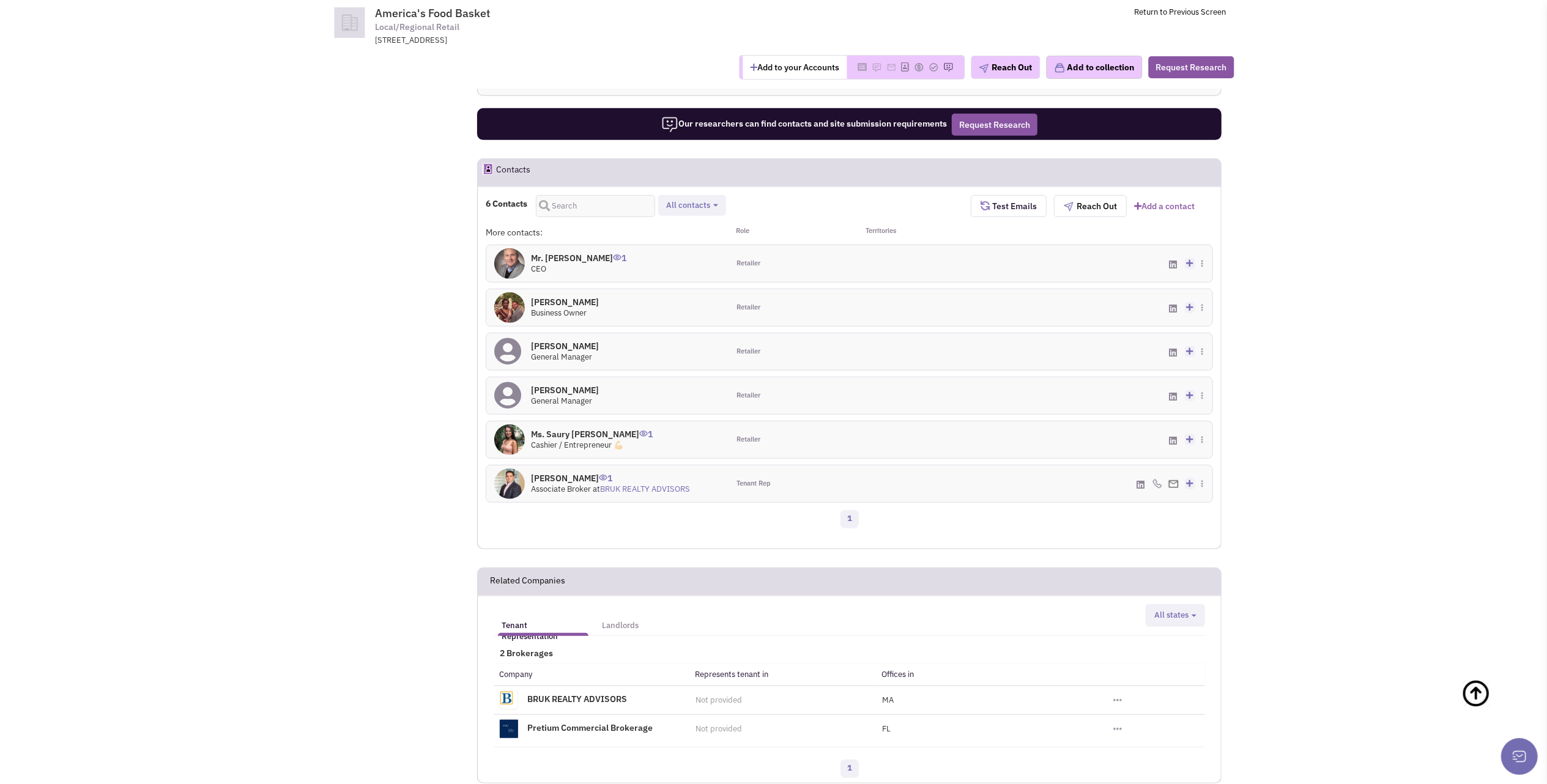
click at [559, 352] on h4 "Mr. Andie Ferreira 0" at bounding box center [565, 345] width 68 height 11
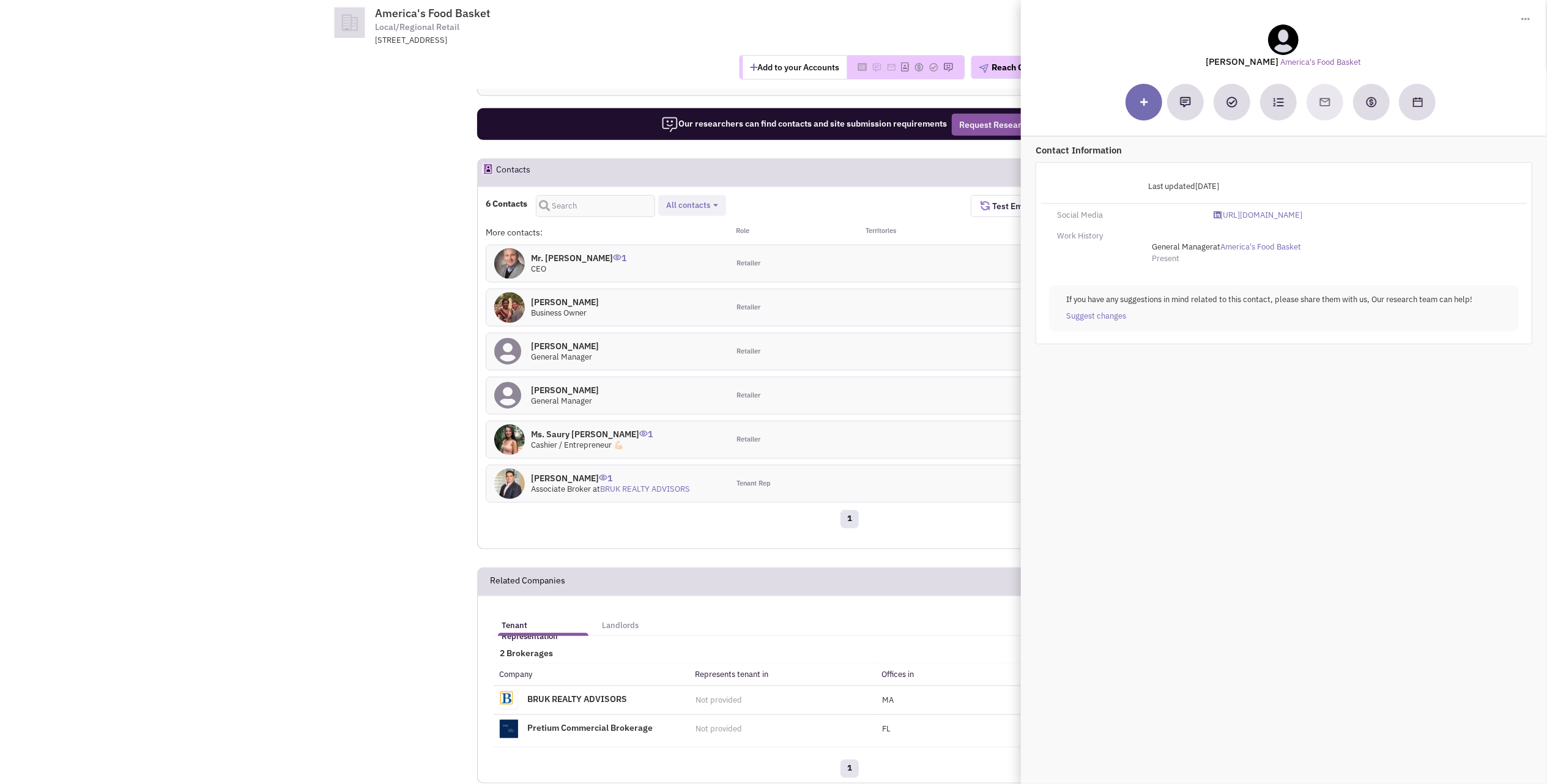
click at [559, 352] on h4 "Mr. Andie Ferreira 0" at bounding box center [565, 345] width 68 height 11
click at [575, 258] on h4 "Mr. David Siegel 1" at bounding box center [579, 258] width 96 height 11
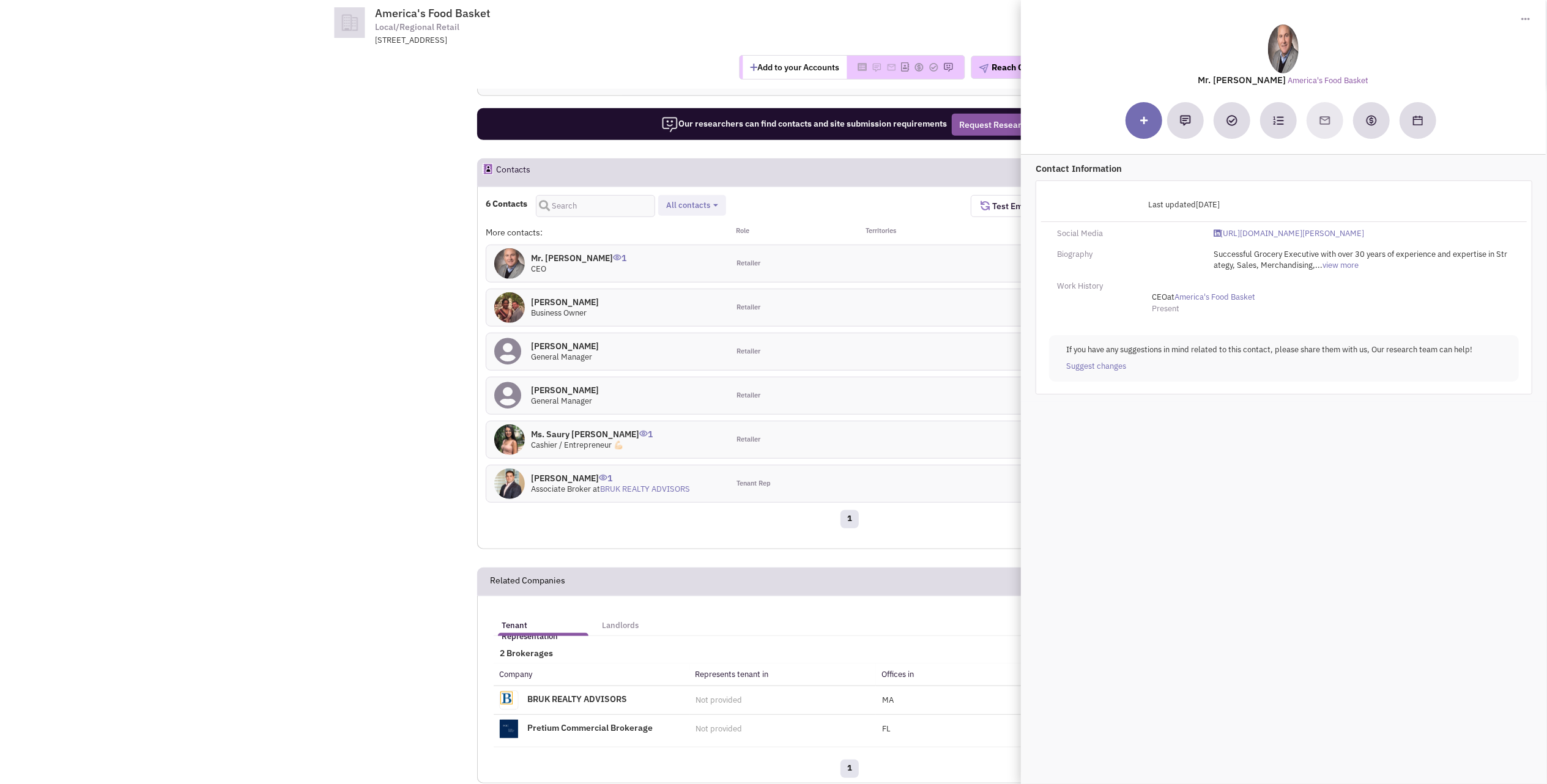
click at [674, 489] on link "BRUK REALTY ADVISORS" at bounding box center [645, 489] width 90 height 11
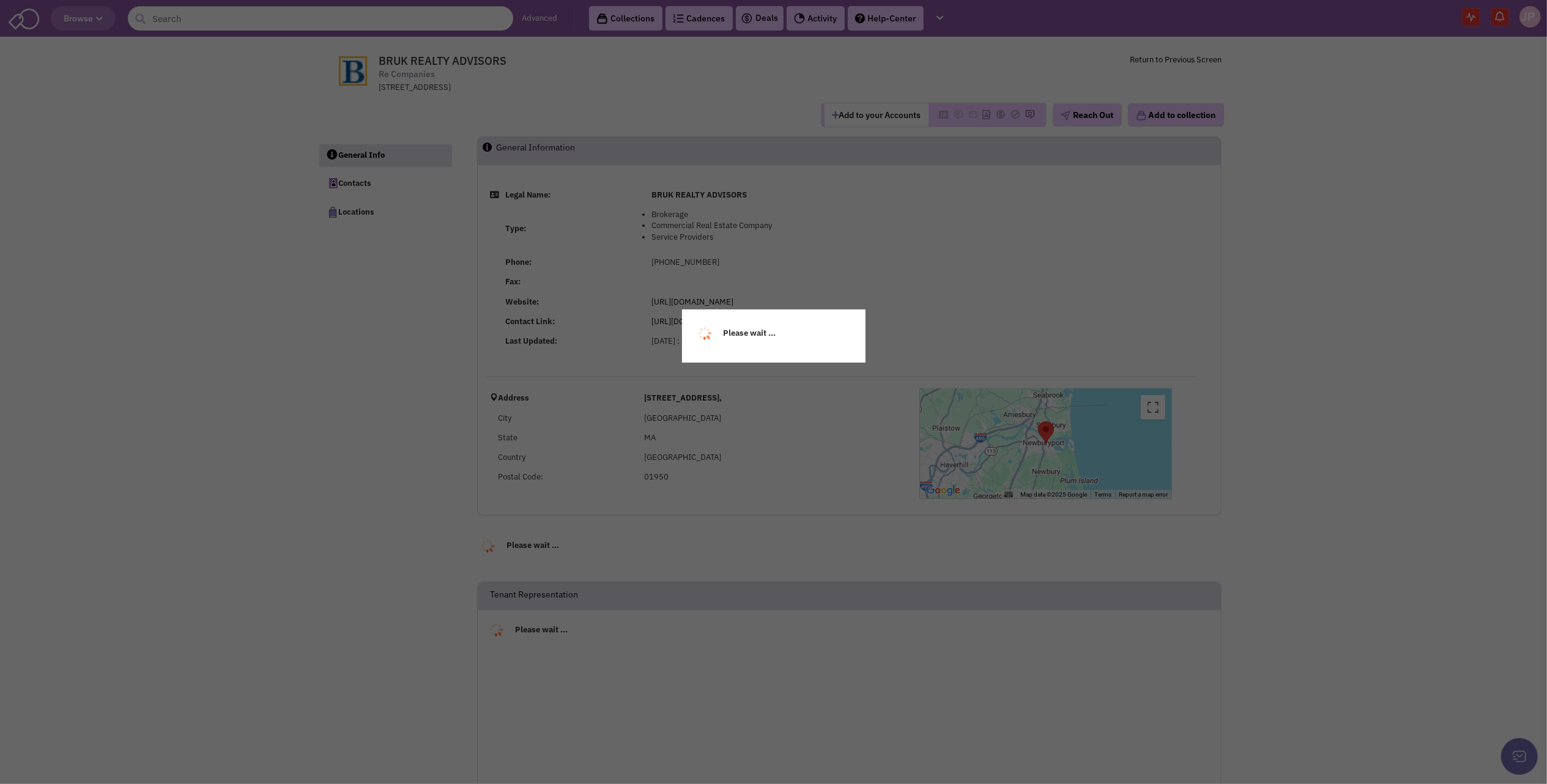
select select
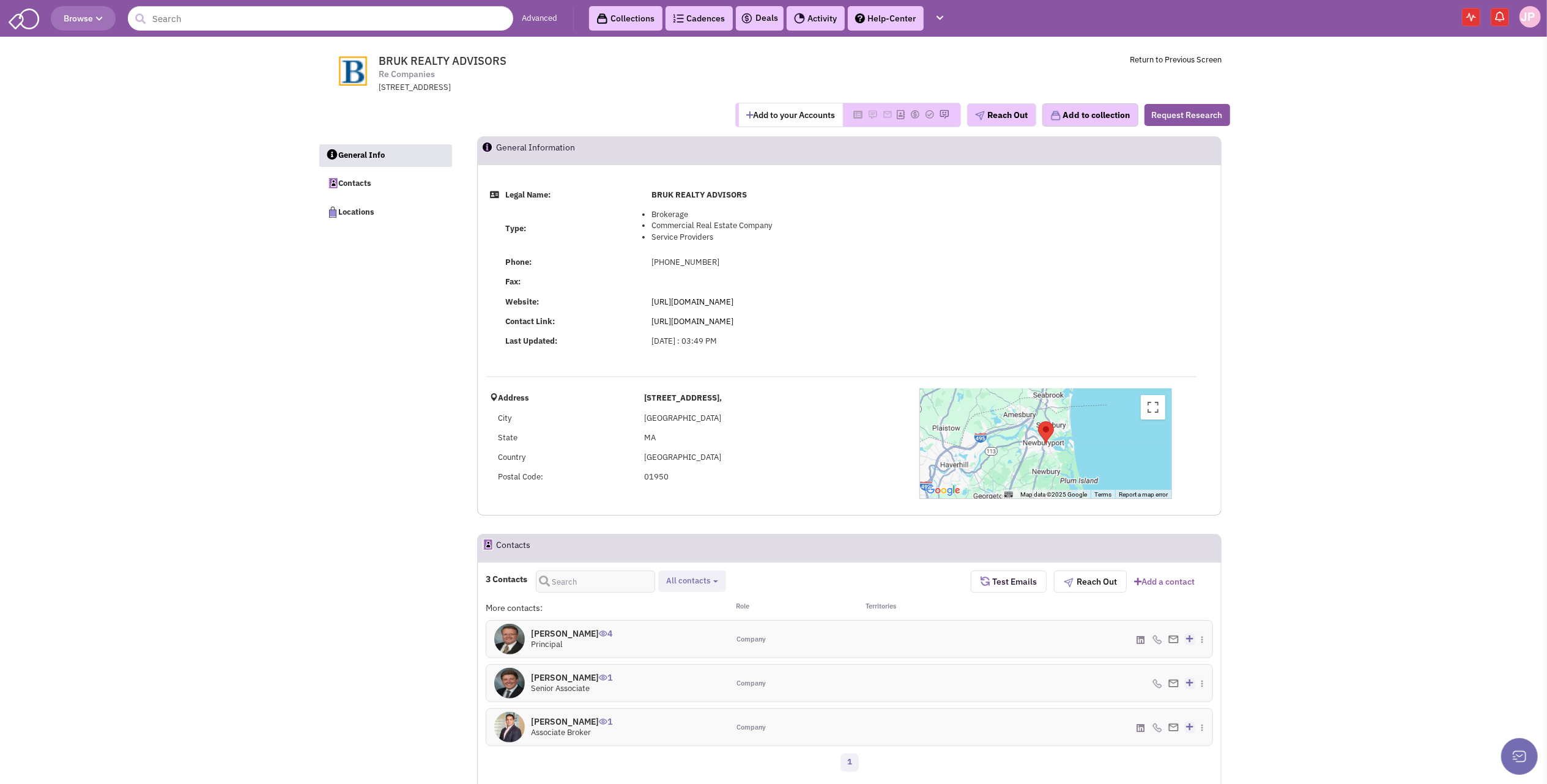
select select
click at [1171, 637] on img at bounding box center [1174, 640] width 11 height 8
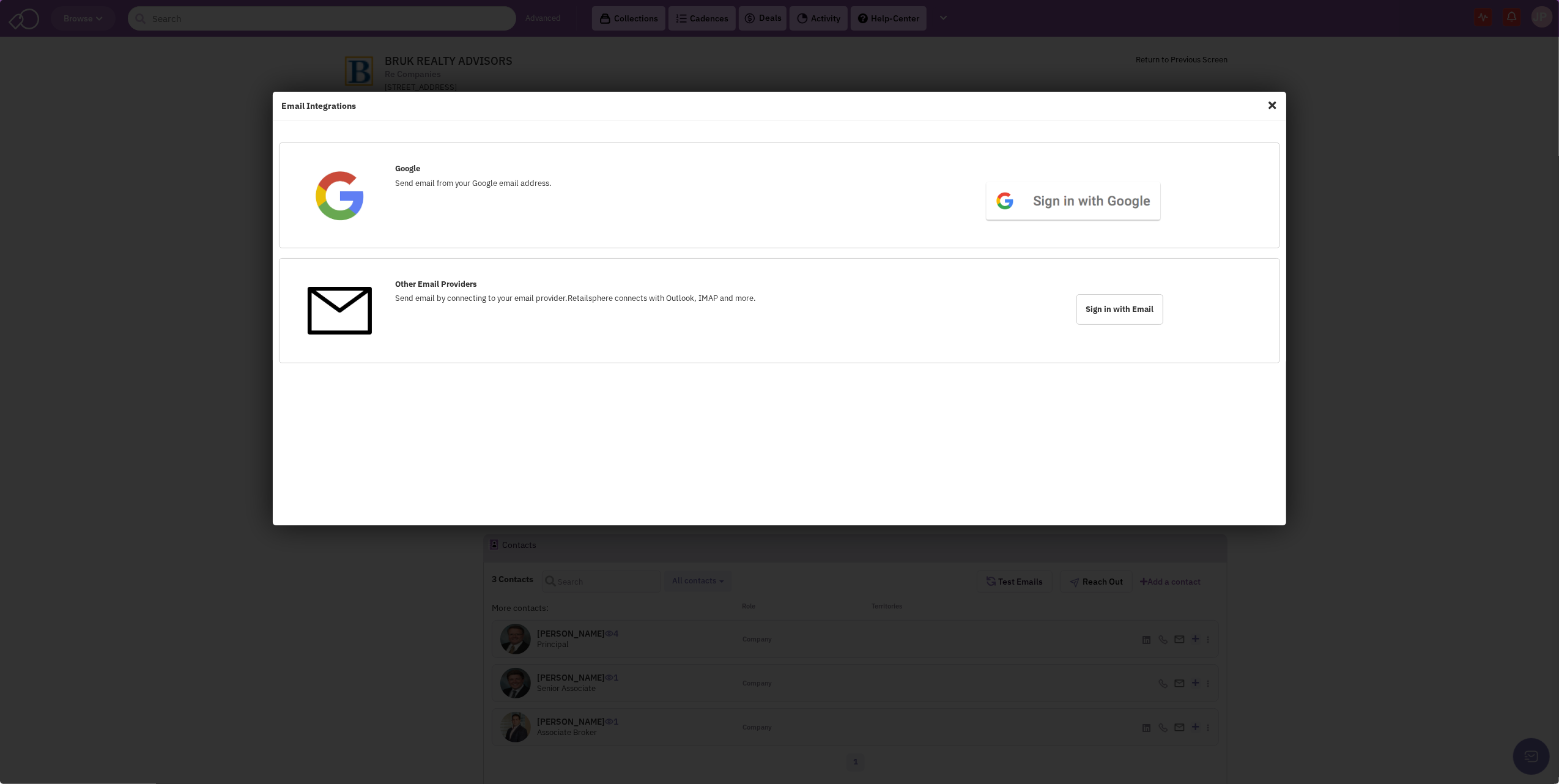
click at [1273, 103] on span "Close" at bounding box center [1272, 106] width 16 height 20
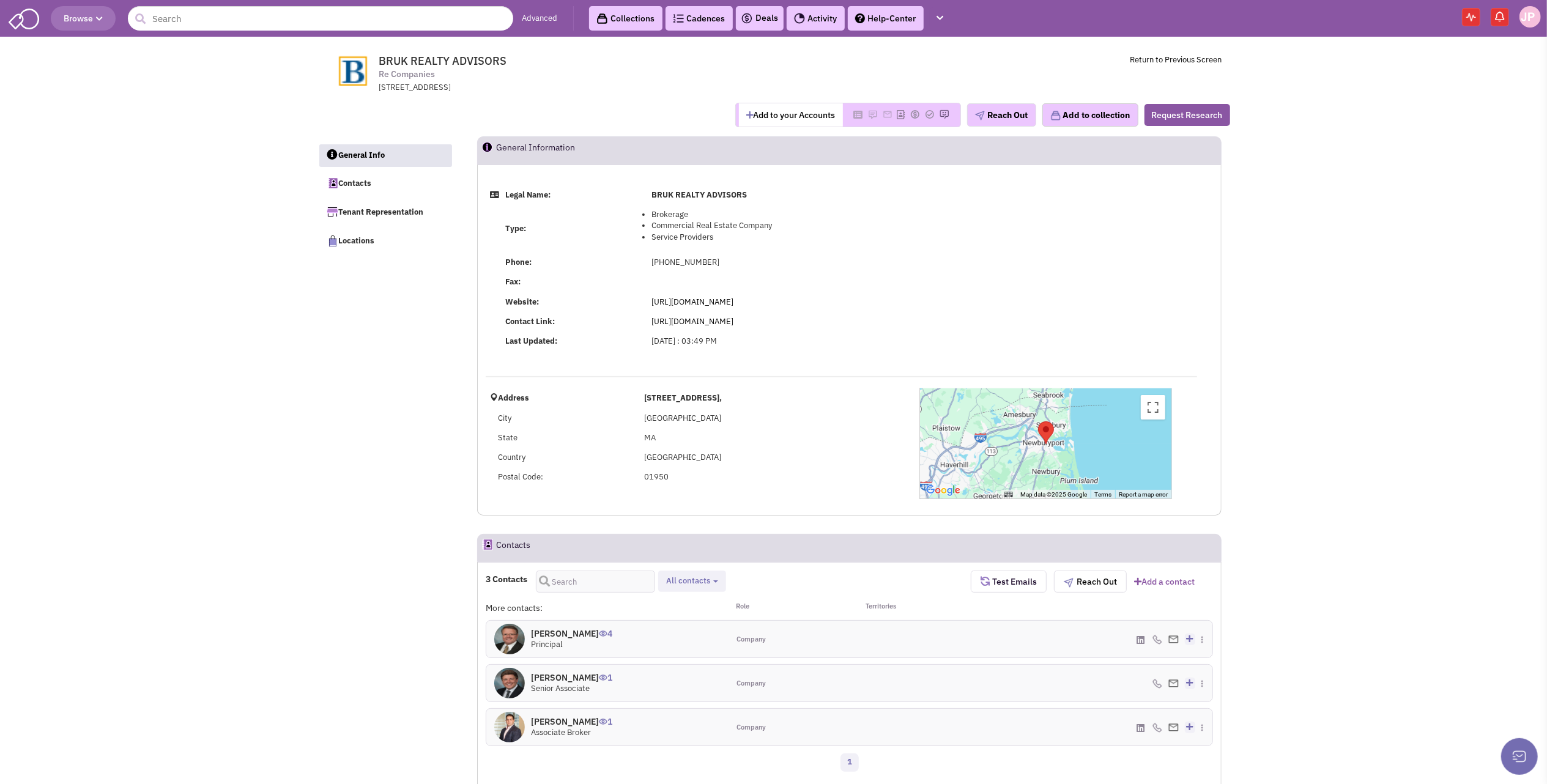
click at [553, 629] on h4 "[PERSON_NAME] 4" at bounding box center [571, 633] width 81 height 11
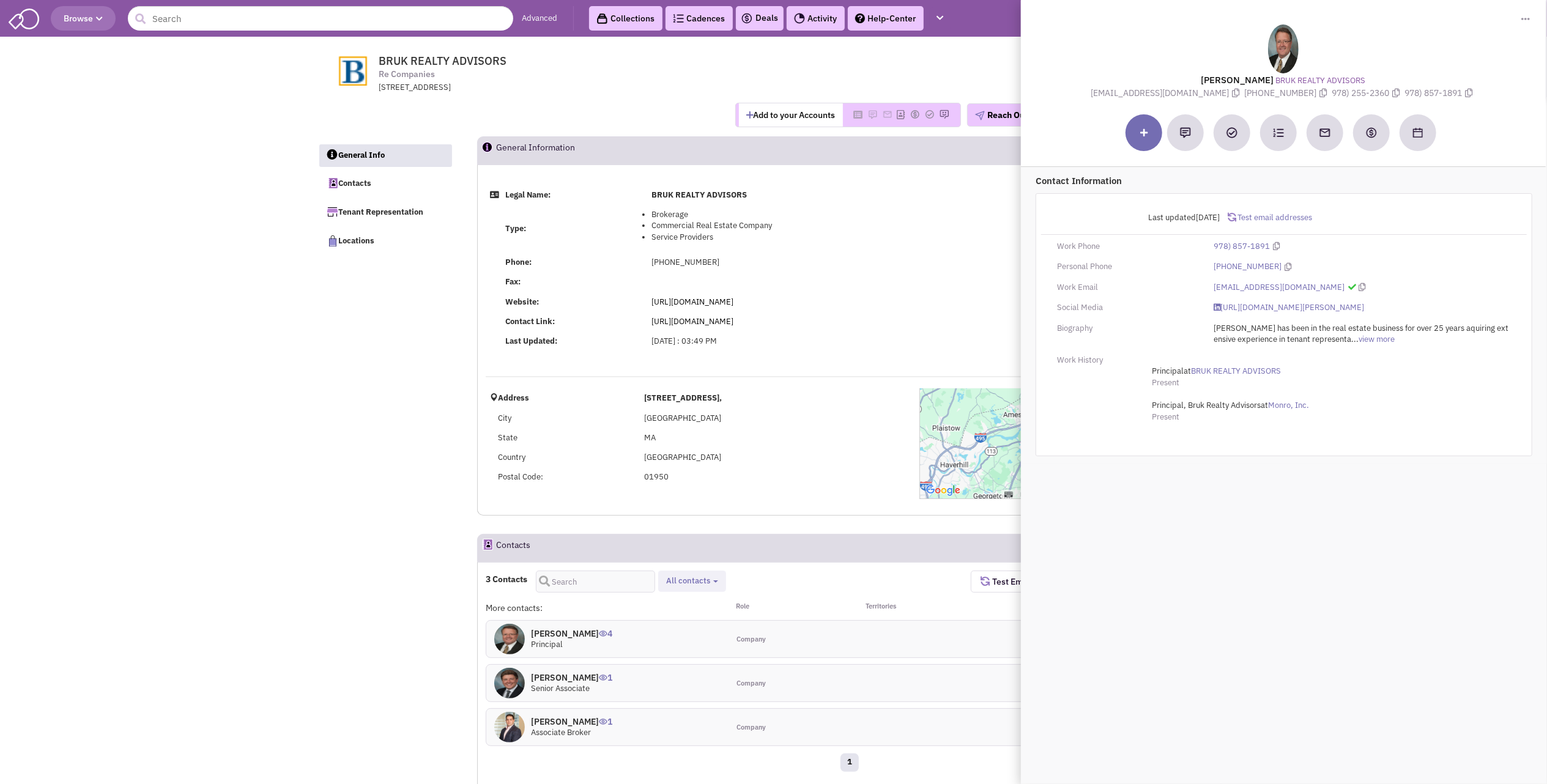
drag, startPoint x: 1259, startPoint y: 286, endPoint x: 1336, endPoint y: 269, distance: 78.9
click at [1336, 269] on div "[PHONE_NUMBER]" at bounding box center [1362, 267] width 313 height 11
drag, startPoint x: 1323, startPoint y: 285, endPoint x: 1215, endPoint y: 287, distance: 108.0
click at [1215, 287] on div "[EMAIL_ADDRESS][DOMAIN_NAME]" at bounding box center [1362, 288] width 313 height 11
copy link "[EMAIL_ADDRESS][DOMAIN_NAME]"
